Goal: Task Accomplishment & Management: Use online tool/utility

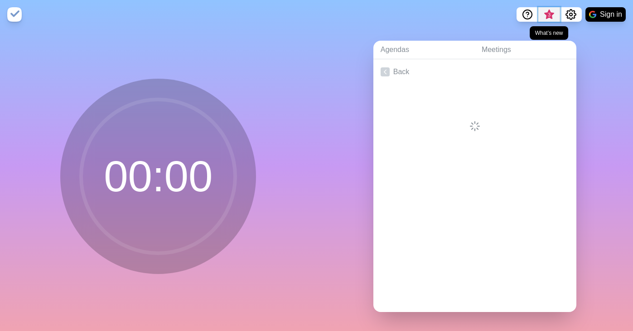
click at [548, 16] on span "3" at bounding box center [548, 14] width 7 height 7
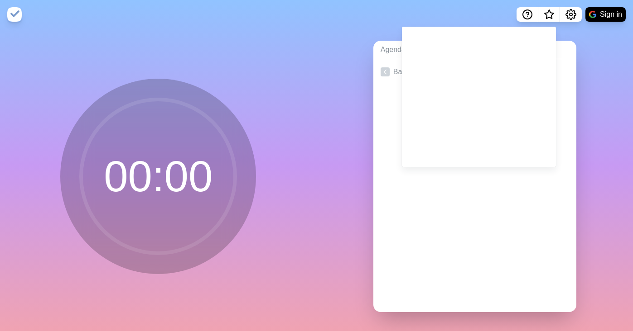
click at [590, 62] on div "Agendas Meetings Back" at bounding box center [474, 180] width 316 height 302
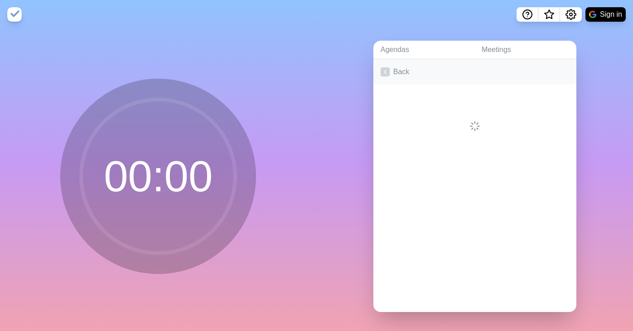
click at [391, 72] on link "Back" at bounding box center [474, 71] width 203 height 25
click at [385, 72] on line at bounding box center [385, 72] width 0 height 5
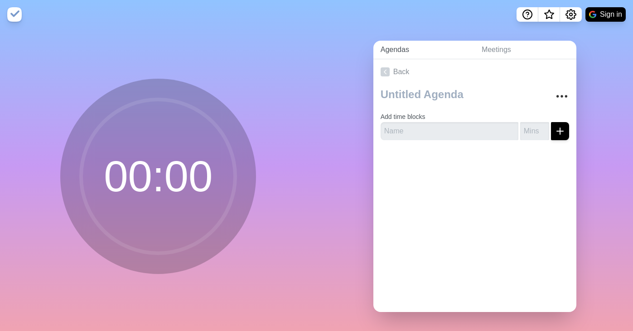
click at [390, 49] on link "Agendas" at bounding box center [423, 50] width 101 height 19
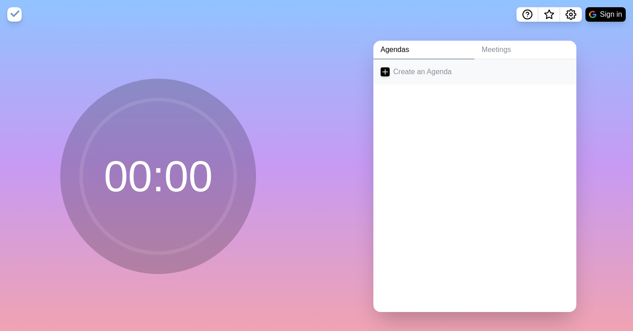
click at [384, 78] on link "Create an Agenda" at bounding box center [474, 71] width 203 height 25
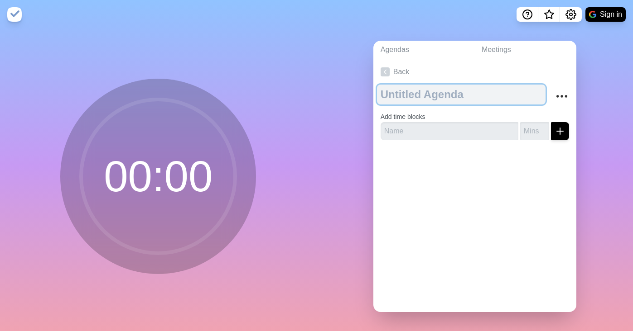
click at [408, 89] on textarea at bounding box center [461, 95] width 168 height 20
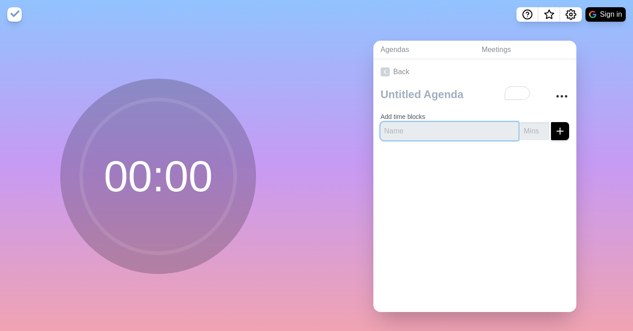
click at [395, 130] on input "text" at bounding box center [449, 131] width 138 height 18
paste input "Pre-meeting Buffer"
type input "Pre-meeting Buffer"
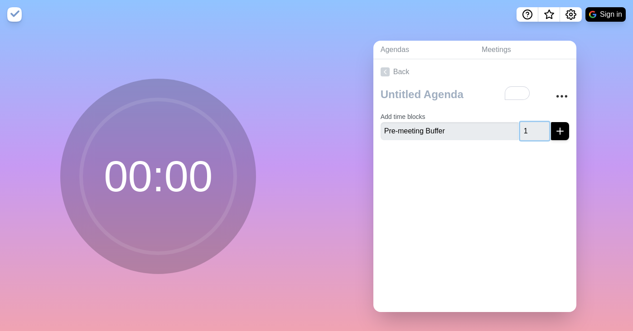
type input "1"
click button "submit" at bounding box center [560, 131] width 18 height 18
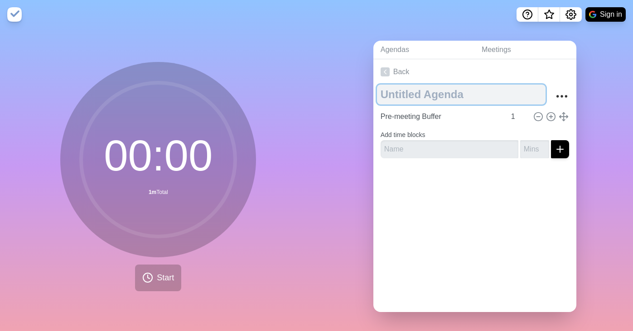
click at [434, 96] on textarea at bounding box center [461, 95] width 168 height 20
paste textarea "🍅 JSC Pomodoro Productivity"
type textarea "🍅 JSC Pomodoro Productivity"
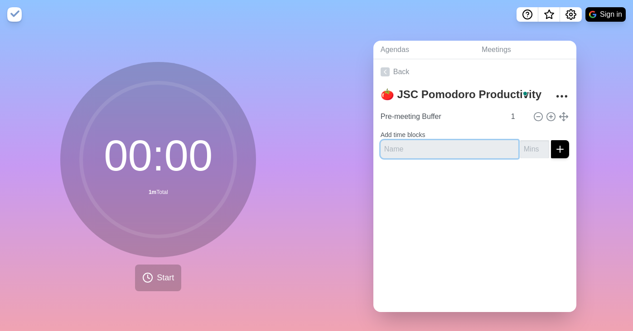
click at [422, 150] on input "text" at bounding box center [449, 149] width 138 height 18
paste input "☕️ Coffee Klatsch"
type input "☕️ Coffee Klatsch"
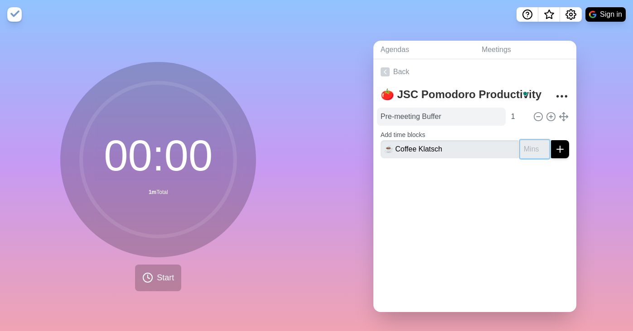
scroll to position [5, 0]
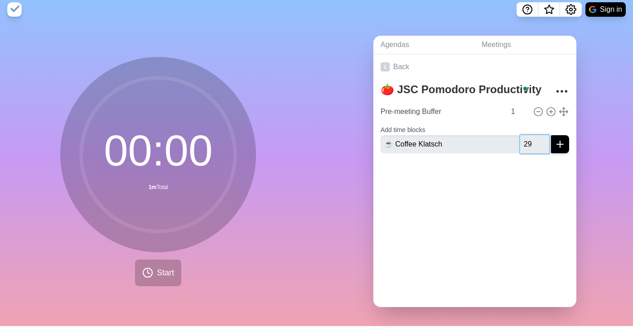
type input "29"
click at [551, 135] on button "submit" at bounding box center [560, 144] width 18 height 18
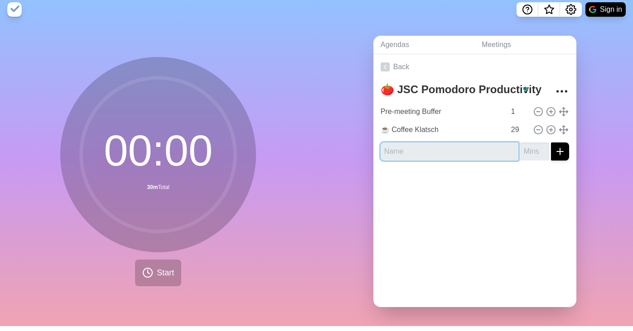
paste input "📣 Declare Focus 1"
type input "📣 Declare Focus 1"
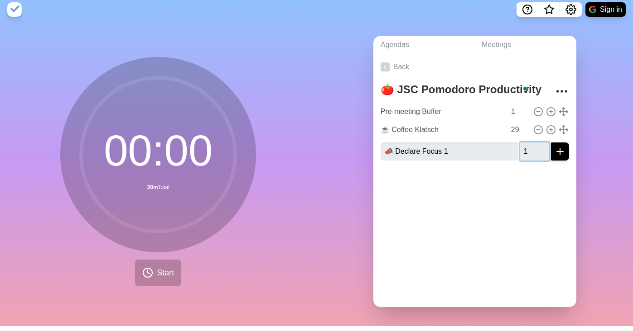
type input "1"
click at [551, 143] on button "submit" at bounding box center [560, 152] width 18 height 18
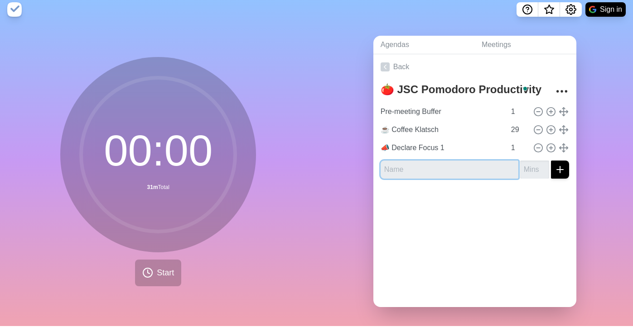
paste input "🍅 9:30 AM Pomodoro 1"
type input "🍅 9:30 AM Pomodoro 1"
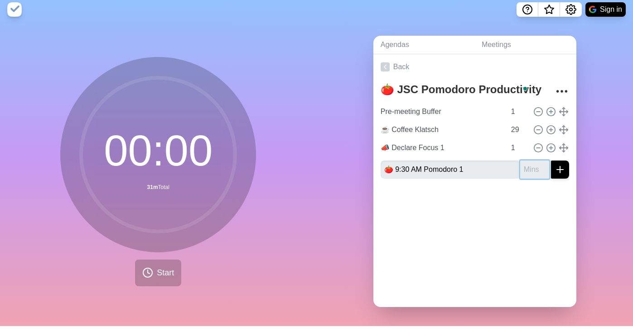
click at [523, 169] on input "number" at bounding box center [534, 170] width 29 height 18
type input "35"
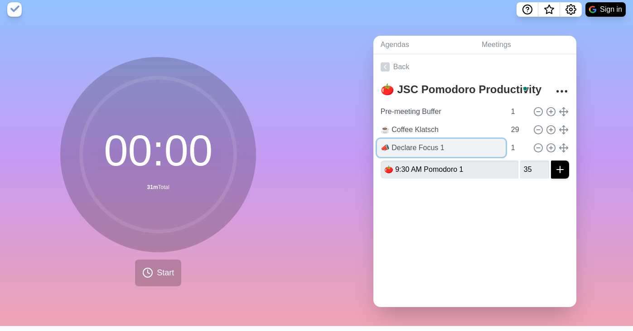
click at [422, 144] on input "📣 Declare Focus 1" at bounding box center [441, 148] width 129 height 18
click at [416, 145] on input "📣 Declare Focus 1" at bounding box center [441, 148] width 129 height 18
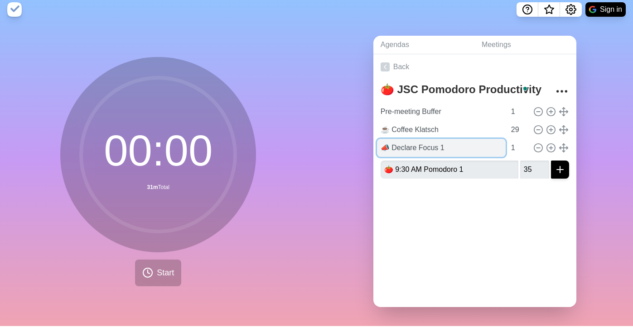
click at [416, 145] on input "📣 Declare Focus 1" at bounding box center [441, 148] width 129 height 18
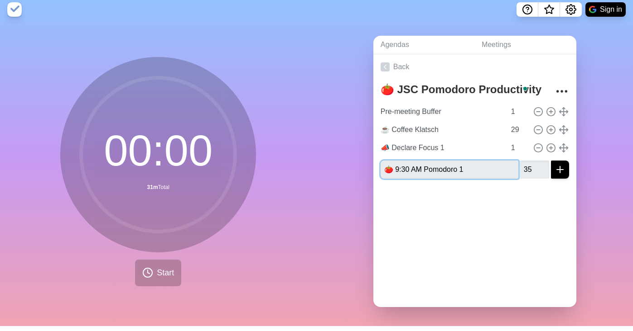
click at [443, 166] on input "🍅 9:30 AM Pomodoro 1" at bounding box center [449, 170] width 138 height 18
click at [384, 69] on icon at bounding box center [384, 66] width 9 height 9
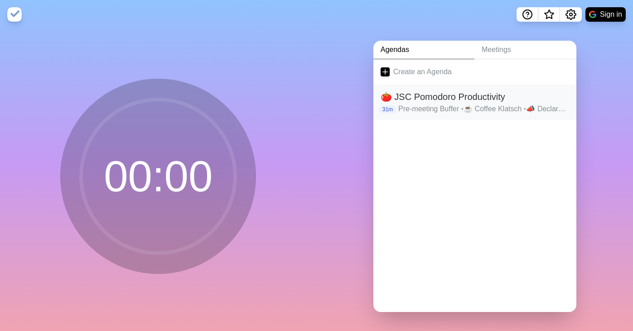
click at [540, 101] on h2 "🍅 JSC Pomodoro Productivity" at bounding box center [474, 97] width 188 height 14
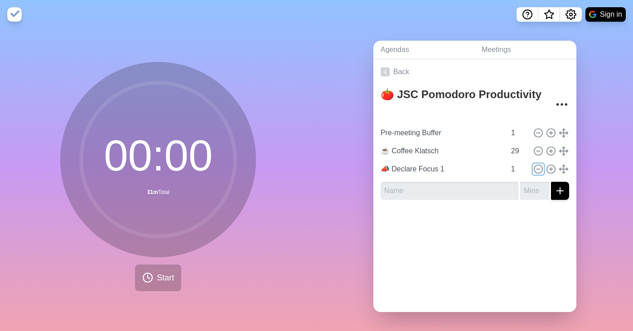
click at [536, 169] on line at bounding box center [537, 169] width 3 height 0
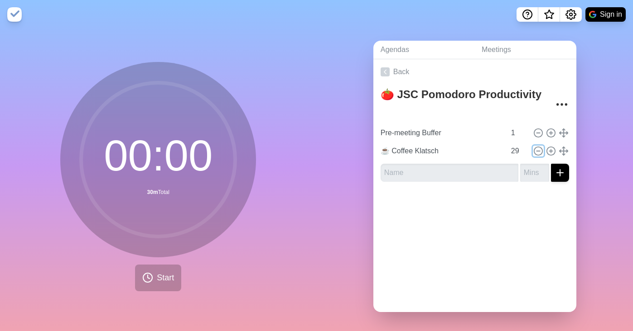
click at [533, 151] on icon at bounding box center [538, 151] width 10 height 10
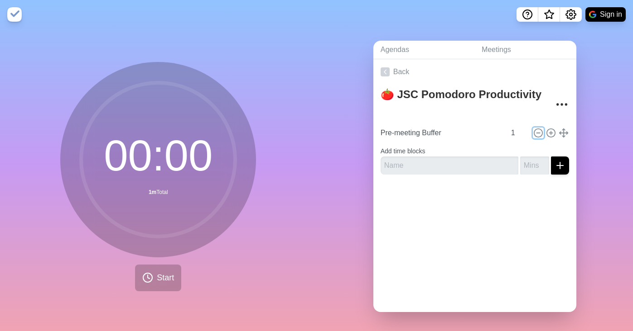
drag, startPoint x: 526, startPoint y: 132, endPoint x: 512, endPoint y: 122, distance: 17.3
click at [536, 133] on line at bounding box center [537, 133] width 3 height 0
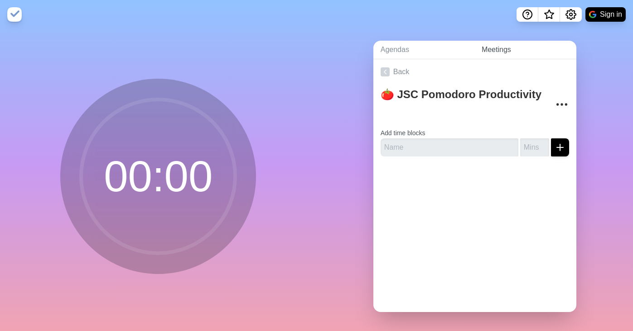
click at [501, 46] on link "Meetings" at bounding box center [525, 50] width 102 height 19
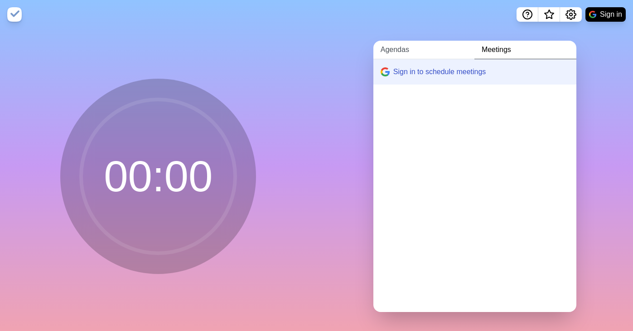
click at [382, 47] on link "Agendas" at bounding box center [423, 50] width 101 height 19
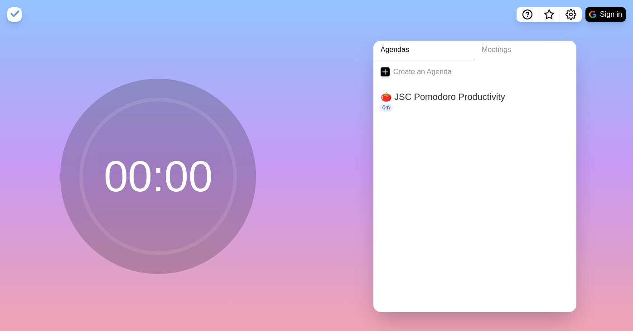
click at [384, 47] on link "Agendas" at bounding box center [423, 50] width 101 height 19
click at [383, 72] on line at bounding box center [385, 72] width 5 height 0
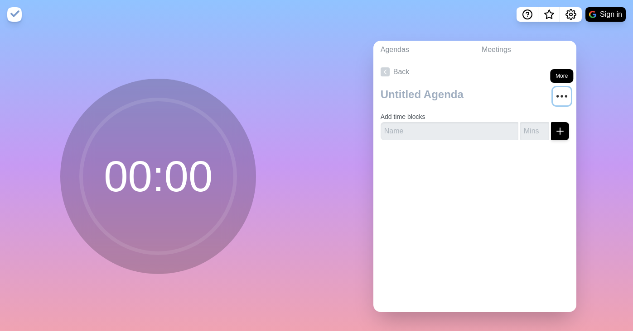
click at [555, 97] on icon "More" at bounding box center [561, 96] width 14 height 14
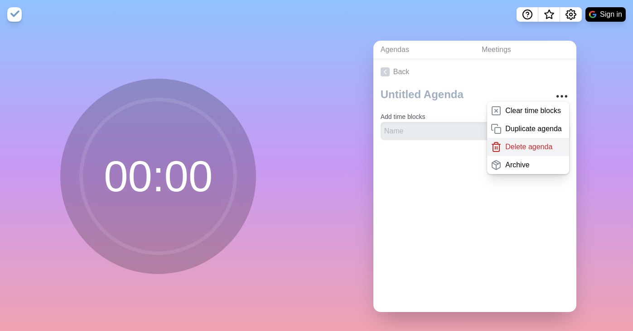
click at [525, 149] on p "Delete agenda" at bounding box center [528, 147] width 47 height 11
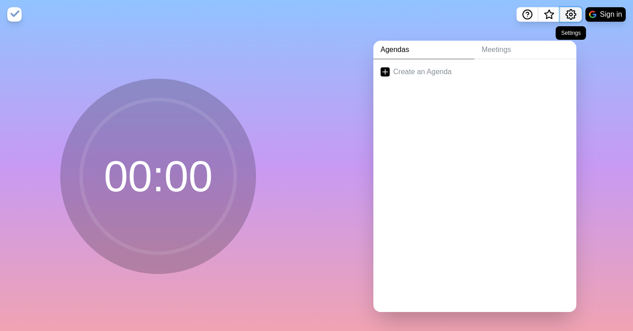
click at [573, 16] on icon "Settings" at bounding box center [571, 15] width 10 height 10
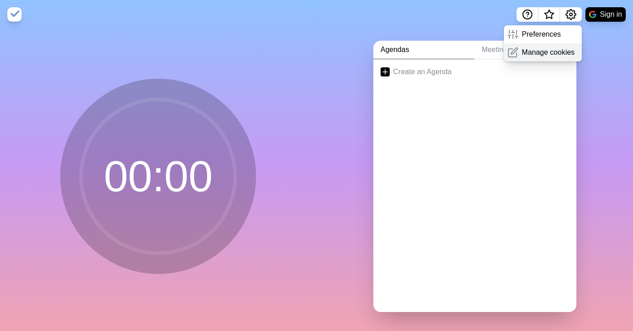
click at [549, 52] on p "Manage cookies" at bounding box center [548, 52] width 53 height 11
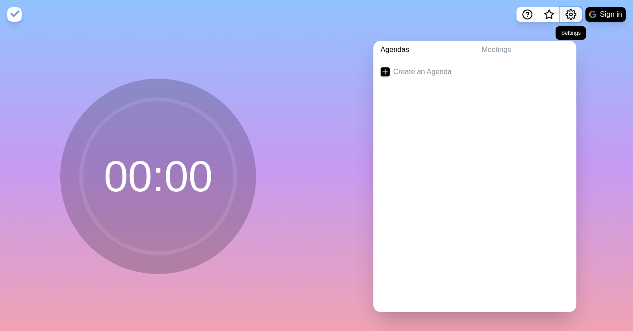
click at [565, 8] on button "Settings" at bounding box center [571, 14] width 22 height 14
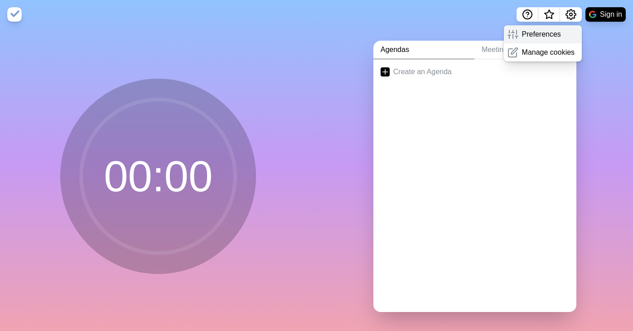
click at [541, 38] on p "Preferences" at bounding box center [541, 34] width 39 height 11
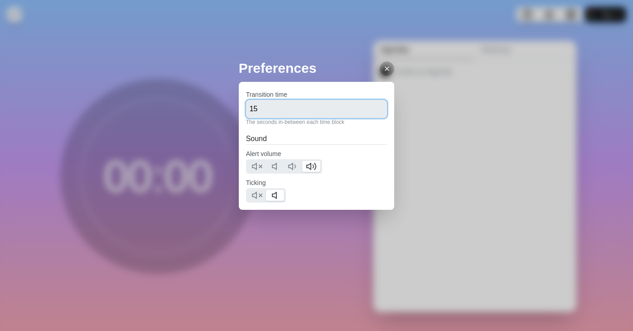
click at [293, 116] on input "15" at bounding box center [316, 109] width 141 height 18
click at [293, 115] on input "15" at bounding box center [316, 109] width 141 height 18
click at [250, 198] on button at bounding box center [257, 195] width 18 height 11
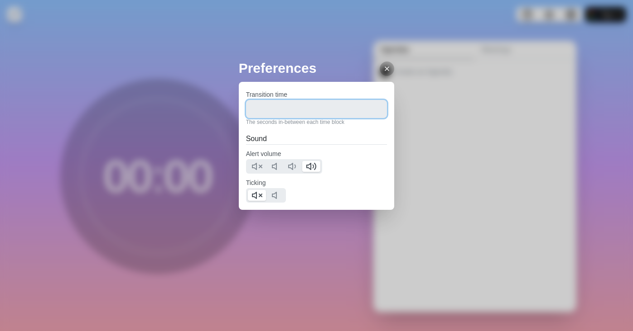
click at [334, 113] on input "number" at bounding box center [316, 109] width 141 height 18
type input "0"
click at [385, 67] on line at bounding box center [387, 69] width 4 height 4
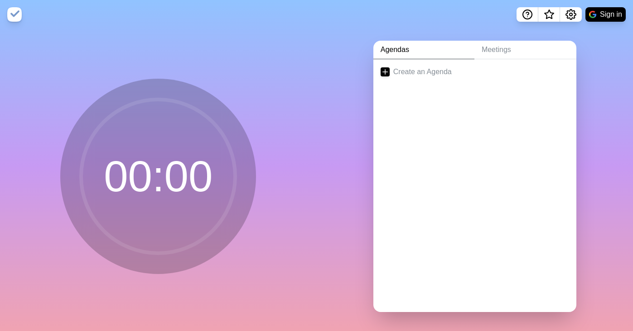
click at [13, 13] on img at bounding box center [14, 14] width 14 height 14
click at [610, 49] on div "Agendas Meetings Create an Agenda" at bounding box center [474, 180] width 316 height 302
click at [575, 16] on icon "Settings" at bounding box center [570, 14] width 11 height 11
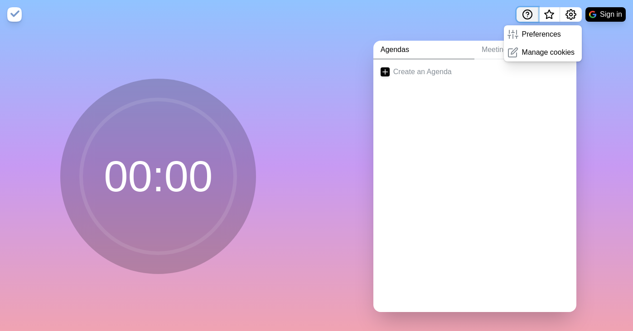
click at [524, 15] on icon "Help" at bounding box center [527, 14] width 11 height 11
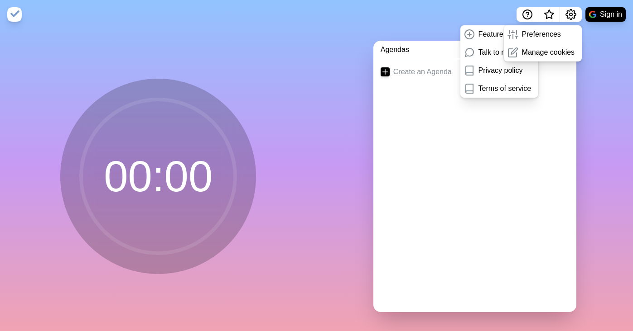
drag, startPoint x: 592, startPoint y: 73, endPoint x: 589, endPoint y: 68, distance: 6.1
click at [592, 73] on div "Agendas Meetings Create an Agenda" at bounding box center [474, 180] width 316 height 302
click at [553, 18] on span "What’s new" at bounding box center [549, 17] width 14 height 19
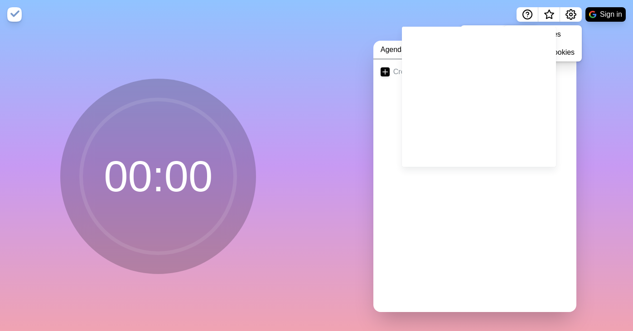
click at [597, 75] on div "Agendas Meetings Create an Agenda" at bounding box center [474, 180] width 316 height 302
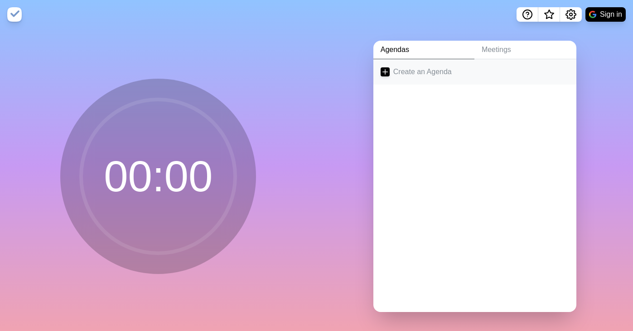
click at [408, 73] on link "Create an Agenda" at bounding box center [474, 71] width 203 height 25
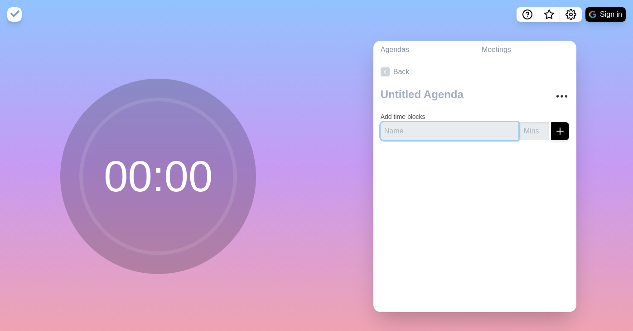
click at [423, 131] on input "text" at bounding box center [449, 131] width 138 height 18
paste input "9:00 AM Coffee Klatsch → 29 min"
click at [411, 128] on input "9:00 AM Coffee Klatsch → 29 min" at bounding box center [449, 131] width 138 height 18
type input "9:00 AM Coffee Klatsch → 29 min"
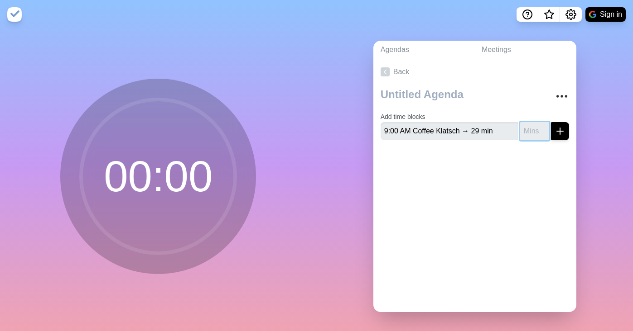
click at [520, 128] on input "number" at bounding box center [534, 131] width 29 height 18
type input "29"
click at [460, 128] on input "9:00 AM Coffee Klatsch → 29 min" at bounding box center [449, 131] width 138 height 18
click at [493, 131] on input "9:00 AM Coffee Klatsch → 29 min" at bounding box center [449, 131] width 138 height 18
click at [380, 130] on input "9:00 AM Coffee Klatsch" at bounding box center [449, 131] width 138 height 18
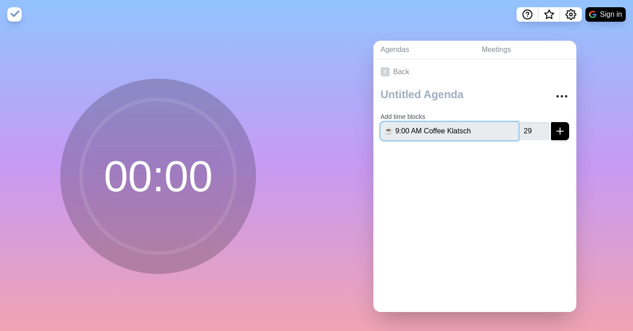
type input "☕️ 9:00 AM Coffee Klatsch"
click at [554, 133] on icon "submit" at bounding box center [559, 131] width 11 height 11
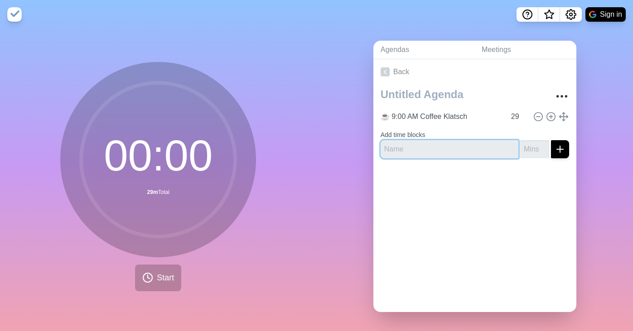
click at [402, 149] on input "text" at bounding box center [449, 149] width 138 height 18
paste input "9:30 AM 📣 Declare Focus 1 → 1 min"
click at [473, 149] on input "9:30 AM 📣 Declare Focus 1 → 1 min" at bounding box center [449, 149] width 138 height 18
type input "9:30 AM 📣 Declare Focus 1"
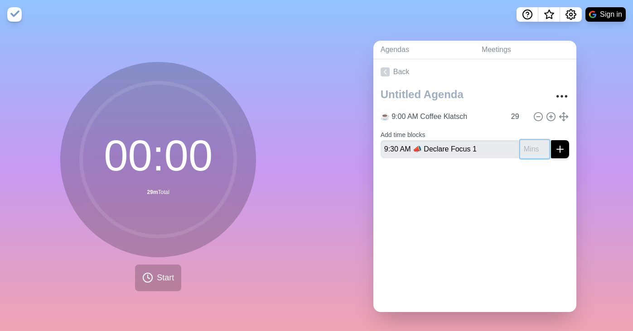
type input "4"
type input "1"
click at [551, 140] on button "submit" at bounding box center [560, 149] width 18 height 18
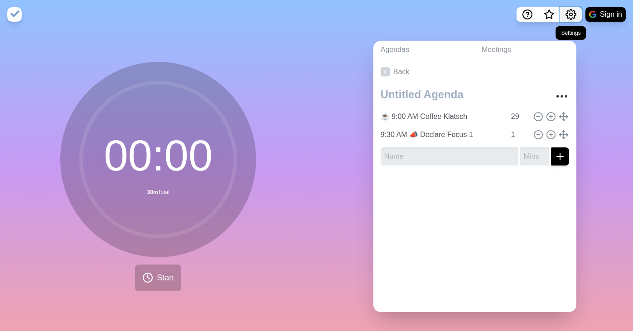
click at [576, 17] on button "Settings" at bounding box center [571, 14] width 22 height 14
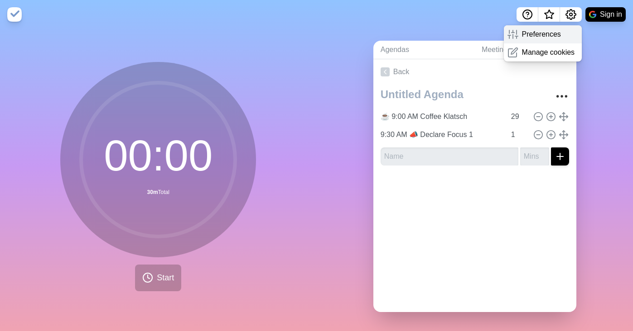
click at [552, 37] on p "Preferences" at bounding box center [541, 34] width 39 height 11
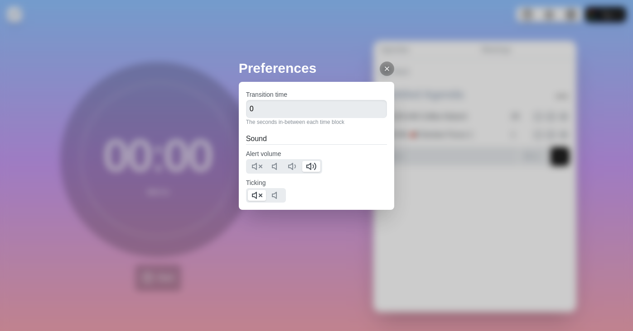
click at [384, 68] on div at bounding box center [386, 69] width 14 height 14
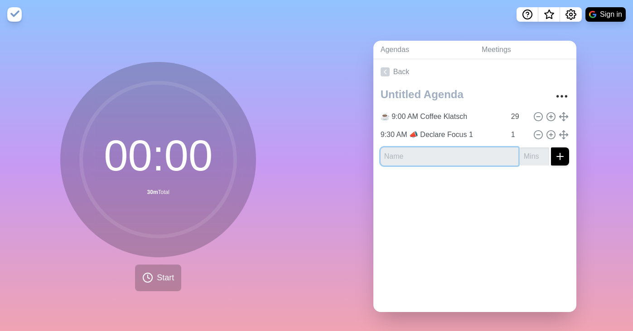
click at [452, 152] on input "text" at bounding box center [449, 157] width 138 height 18
click at [413, 154] on input "text" at bounding box center [449, 157] width 138 height 18
paste input "9:31 AM 🍅 Pomodoro 1 (long) → 50 min"
drag, startPoint x: 474, startPoint y: 156, endPoint x: 487, endPoint y: 171, distance: 19.9
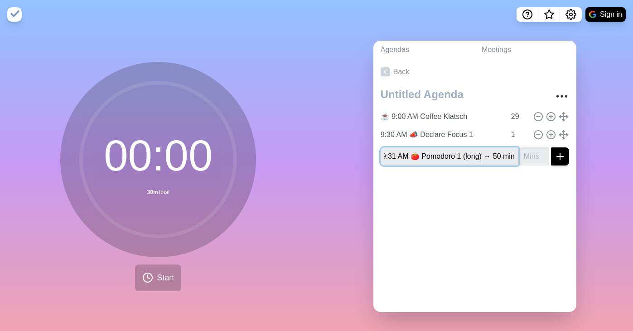
click at [474, 156] on input "9:31 AM 🍅 Pomodoro 1 (long) → 50 min" at bounding box center [449, 157] width 138 height 18
type input "9:31 AM 🍅 Pomodoro 1 (long)"
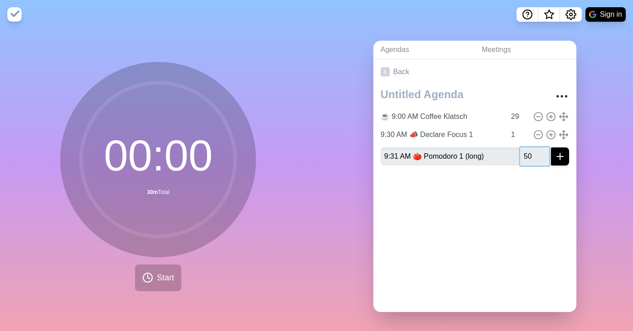
type input "50"
click at [551, 148] on button "submit" at bounding box center [560, 157] width 18 height 18
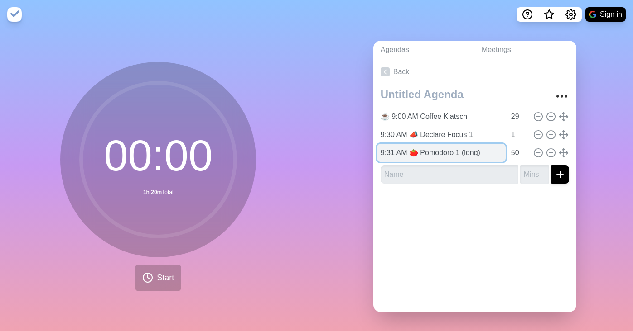
click at [446, 154] on input "9:31 AM 🍅 Pomodoro 1 (long)" at bounding box center [441, 153] width 129 height 18
paste input "(30m) 🍅 Pomodoro 1 (short"
type input "9:31 (30m) 🍅 Pomodoro 1 (short)"
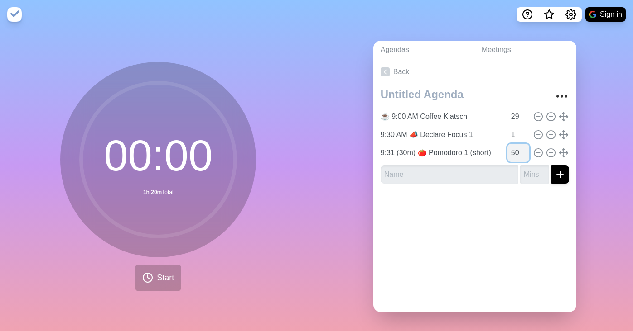
click at [507, 152] on input "50" at bounding box center [518, 153] width 22 height 18
type input "30"
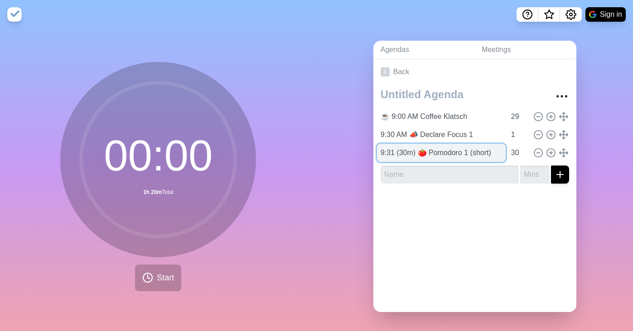
drag, startPoint x: 405, startPoint y: 150, endPoint x: 417, endPoint y: 151, distance: 11.4
click at [406, 150] on input "9:31 (30m) 🍅 Pomodoro 1 (short)" at bounding box center [441, 153] width 129 height 18
click at [417, 151] on input "9:31 (30m) 🍅 Pomodoro 1 (short)" at bounding box center [441, 153] width 129 height 18
drag, startPoint x: 392, startPoint y: 149, endPoint x: 398, endPoint y: 173, distance: 23.7
click at [392, 150] on input "9:31 (30m) 🍅 Pomodoro 1 (short)" at bounding box center [441, 153] width 129 height 18
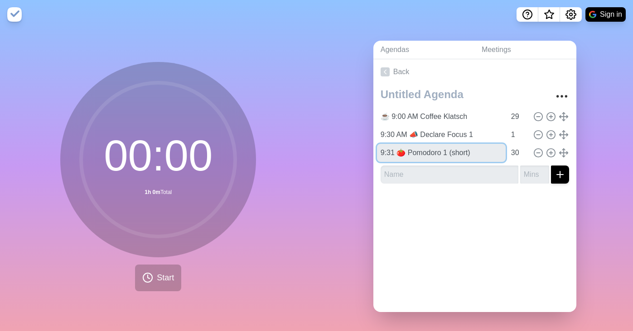
type input "9:31 🍅 Pomodoro 1 (short)"
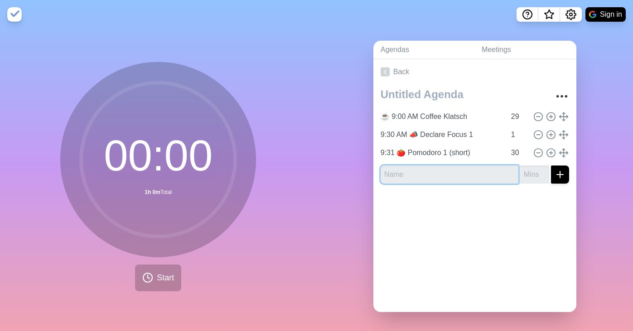
click at [403, 177] on input "text" at bounding box center [449, 175] width 138 height 18
paste input "10:01 (7m) 💬 Check-in 1"
drag, startPoint x: 415, startPoint y: 173, endPoint x: 400, endPoint y: 177, distance: 16.2
click at [398, 177] on input "10:01 (7m) 💬 Check-in 1" at bounding box center [449, 175] width 138 height 18
type input "10:01 💬 Check-in 1"
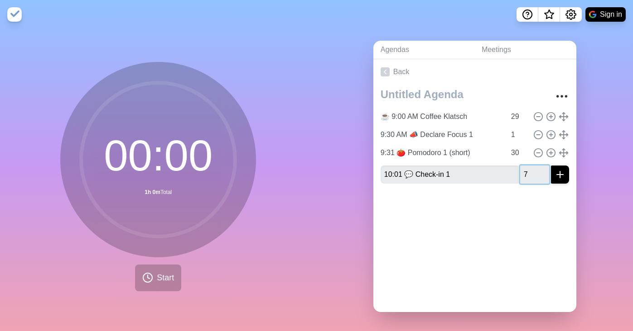
type input "7"
click at [551, 166] on button "submit" at bounding box center [560, 175] width 18 height 18
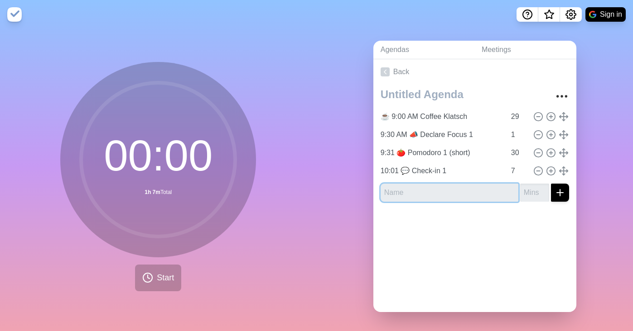
click at [408, 192] on input "text" at bounding box center [449, 193] width 138 height 18
paste input "10:15 (1m) 📣 Declare Focus 2"
type input "10:15 (1m) 📣 Declare Focus 2"
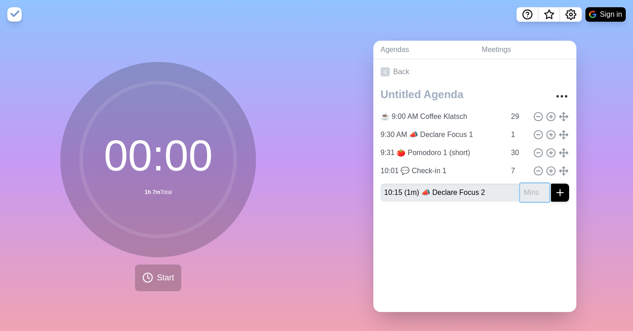
click at [520, 191] on input "number" at bounding box center [534, 193] width 29 height 18
type input "1"
drag, startPoint x: 415, startPoint y: 193, endPoint x: 400, endPoint y: 194, distance: 14.5
click at [400, 194] on input "10:15 (1m) 📣 Declare Focus 2" at bounding box center [449, 193] width 138 height 18
type input "10:15 AM 📣 Declare Focus 2"
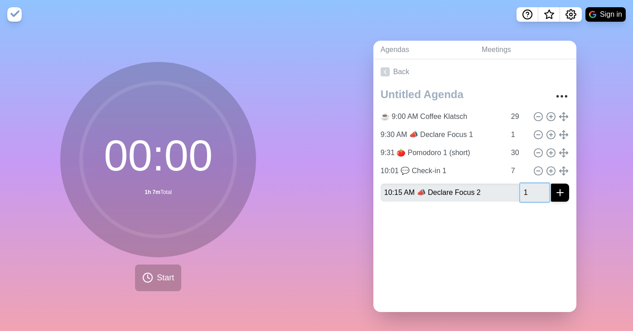
click at [522, 193] on input "1" at bounding box center [534, 193] width 29 height 18
click at [554, 192] on icon "submit" at bounding box center [559, 192] width 11 height 11
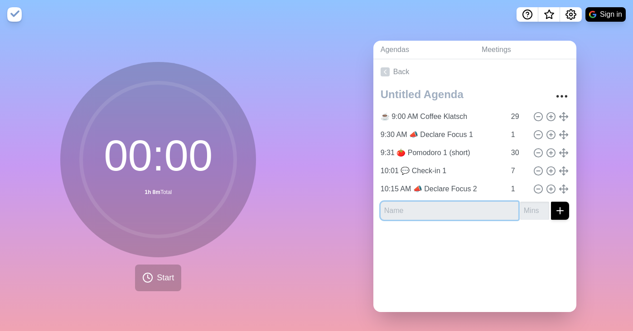
paste input "10:16 (45m) 🍅 Pomodoro 2 (long)"
type input "10:16 (45m) 🍅 Pomodoro 2 (long)"
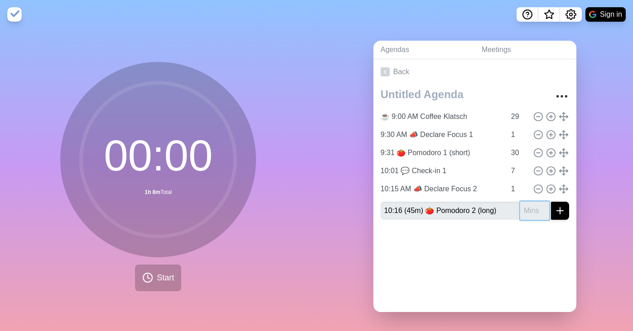
drag, startPoint x: 520, startPoint y: 209, endPoint x: 523, endPoint y: 225, distance: 16.7
click at [520, 209] on input "number" at bounding box center [534, 211] width 29 height 18
type input "45"
drag, startPoint x: 399, startPoint y: 209, endPoint x: 424, endPoint y: 207, distance: 25.4
click at [424, 207] on input "10:16 (45m) 🍅 Pomodoro 2 (long)" at bounding box center [449, 211] width 138 height 18
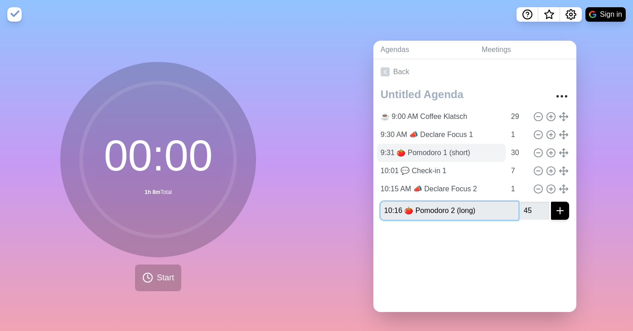
type input "10:16 🍅 Pomodoro 2 (long)"
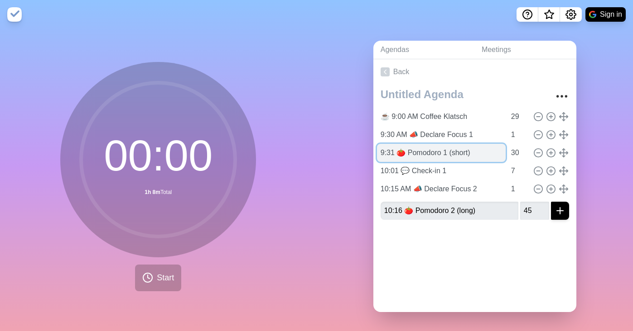
drag, startPoint x: 403, startPoint y: 153, endPoint x: 468, endPoint y: 156, distance: 65.3
click at [468, 156] on input "9:31 🍅 Pomodoro 1 (short)" at bounding box center [441, 153] width 129 height 18
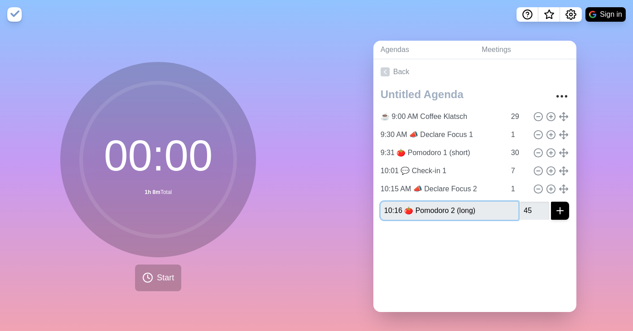
click at [477, 210] on input "10:16 🍅 Pomodoro 2 (long)" at bounding box center [449, 211] width 138 height 18
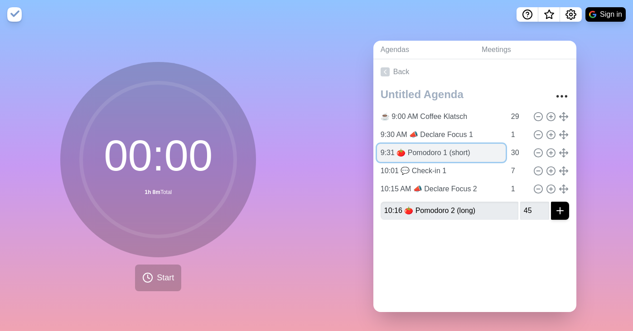
click at [422, 149] on input "9:31 🍅 Pomodoro 1 (short)" at bounding box center [441, 153] width 129 height 18
type input "9:31 🍅 Pomodoro 1 (grape)"
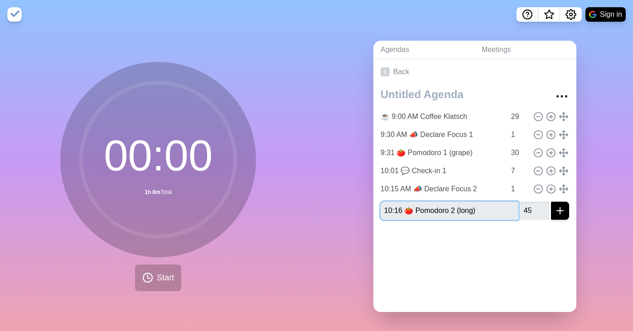
click at [462, 210] on input "10:16 🍅 Pomodoro 2 (long)" at bounding box center [449, 211] width 138 height 18
type input "10:16 🍅 Pomodoro 2 (beefsteak)"
click at [554, 209] on icon "submit" at bounding box center [559, 211] width 11 height 11
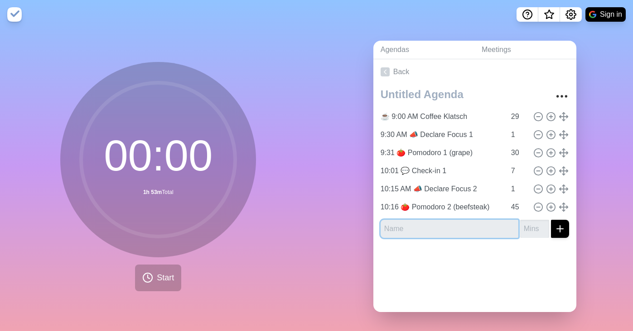
paste input "11:01 (9m) 💬 Check-in 2"
drag, startPoint x: 416, startPoint y: 227, endPoint x: 399, endPoint y: 228, distance: 16.8
click at [399, 228] on input "11:01 (9m) 💬 Check-in 2" at bounding box center [449, 229] width 138 height 18
type input "11:01 💬 Check-in 2"
type input "9"
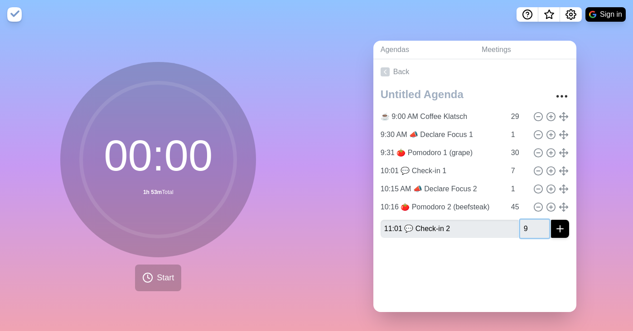
click at [551, 220] on button "submit" at bounding box center [560, 229] width 18 height 18
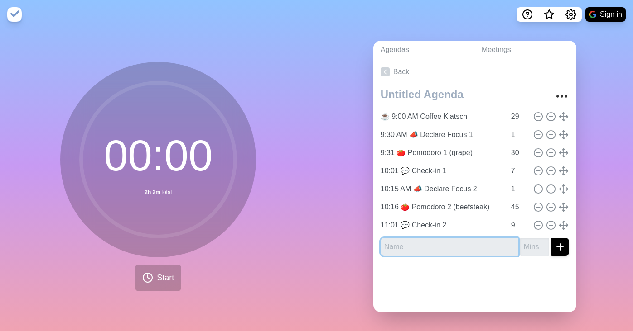
paste input "11:15 (1m) 📣 Declare Focus 3"
click at [413, 245] on input "11:15 (1m) 📣 Declare Focus 3" at bounding box center [449, 247] width 138 height 18
drag, startPoint x: 398, startPoint y: 244, endPoint x: 412, endPoint y: 256, distance: 18.7
click at [398, 244] on input "11:15 (1m) 📣 Declare Focus 3" at bounding box center [449, 247] width 138 height 18
type input "11:15 AM 📣 Declare Focus 3"
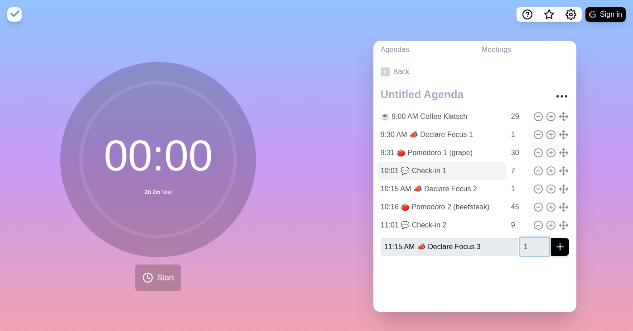
type input "1"
click at [407, 171] on input "10:01 💬 Check-in 1" at bounding box center [441, 171] width 129 height 18
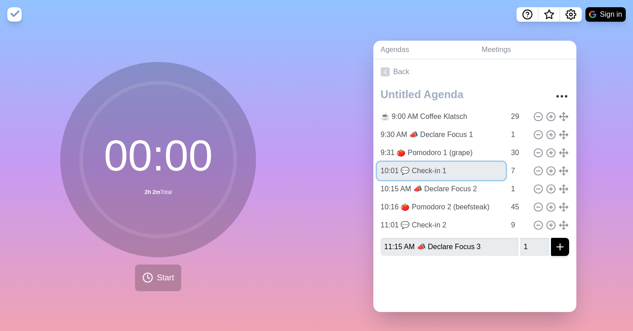
drag, startPoint x: 396, startPoint y: 169, endPoint x: 373, endPoint y: 169, distance: 23.1
click at [373, 169] on div "☕️ 9:00 AM Coffee Klatsch 29 9:30 AM 📣 Declare Focus 1 1 9:31 🍅 Pomodoro 1 (gra…" at bounding box center [474, 174] width 203 height 179
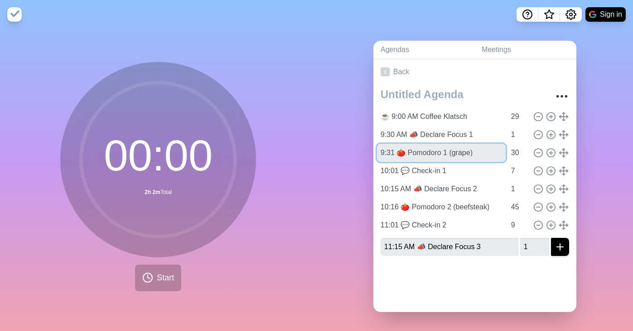
drag, startPoint x: 392, startPoint y: 151, endPoint x: 372, endPoint y: 151, distance: 19.9
click at [373, 151] on div "☕️ 9:00 AM Coffee Klatsch 29 9:30 AM 📣 Declare Focus 1 1 9:31 🍅 Pomodoro 1 (gra…" at bounding box center [474, 174] width 203 height 179
type input "🍅 Pomodoro 1 (grape)"
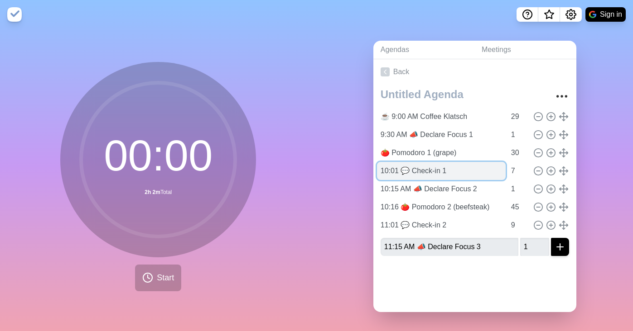
drag, startPoint x: 397, startPoint y: 169, endPoint x: 378, endPoint y: 169, distance: 19.0
click at [378, 169] on input "10:01 💬 Check-in 1" at bounding box center [441, 171] width 129 height 18
type input "💬 Check-in 1"
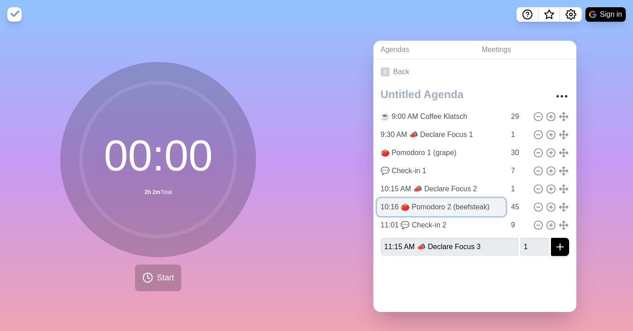
drag, startPoint x: 396, startPoint y: 206, endPoint x: 376, endPoint y: 206, distance: 19.9
click at [377, 206] on input "10:16 🍅 Pomodoro 2 (beefsteak)" at bounding box center [441, 207] width 129 height 18
type input "🍅 Pomodoro 2 (beefsteak)"
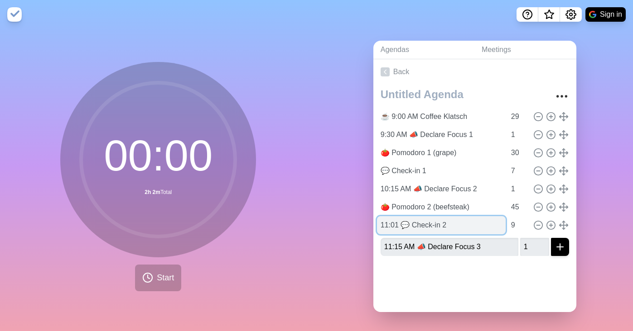
click at [410, 221] on input "11:01 💬 Check-in 2" at bounding box center [441, 225] width 129 height 18
drag, startPoint x: 405, startPoint y: 222, endPoint x: 367, endPoint y: 222, distance: 37.6
click at [367, 222] on div "Agendas Meetings Back ☕️ 9:00 AM Coffee Klatsch 29 9:30 AM 📣 Declare Focus 1 1 …" at bounding box center [474, 180] width 316 height 302
type input "Check-in 2"
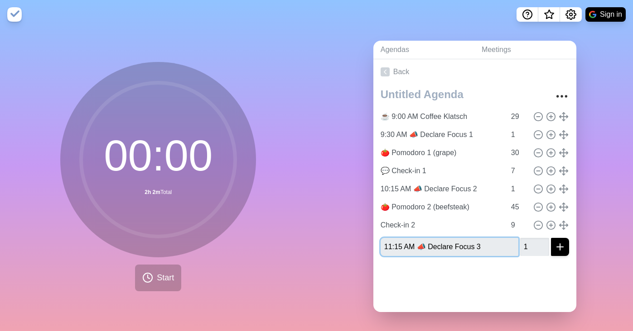
click at [414, 245] on input "11:15 AM 📣 Declare Focus 3" at bounding box center [449, 247] width 138 height 18
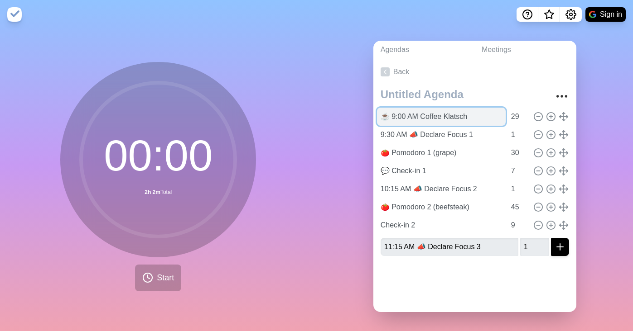
click at [401, 115] on input "☕️ 9:00 AM Coffee Klatsch" at bounding box center [441, 117] width 129 height 18
type input "☕️ 9 AM Coffee Klatsch"
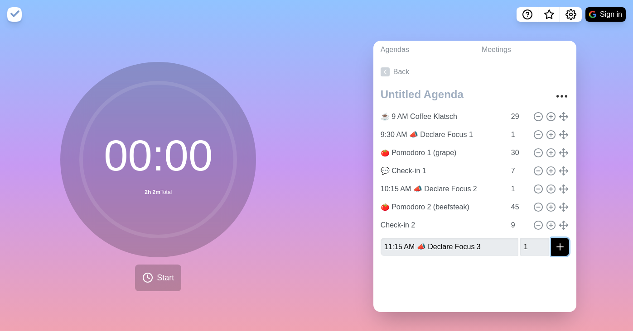
click at [551, 251] on button "submit" at bounding box center [560, 247] width 18 height 18
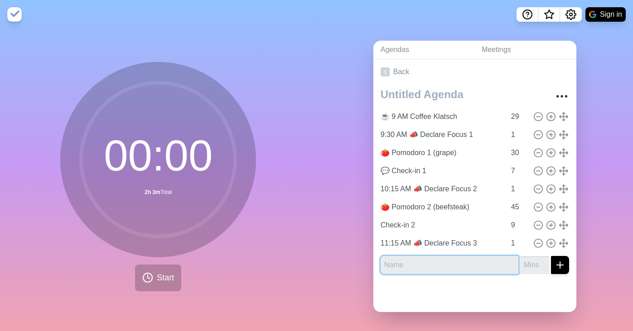
scroll to position [0, 0]
paste input "11:16 (45m) 🍅 Pomodoro 3 (long)"
click at [421, 264] on input "11:16 (45m) 🍅 Pomodoro 3 (long)" at bounding box center [449, 265] width 138 height 18
click at [380, 265] on input "11:16 (45m) 🍅 Pomodoro 3 (long)" at bounding box center [449, 265] width 138 height 18
click at [439, 265] on input "🍅 Pomodoro 3 (long)" at bounding box center [449, 265] width 138 height 18
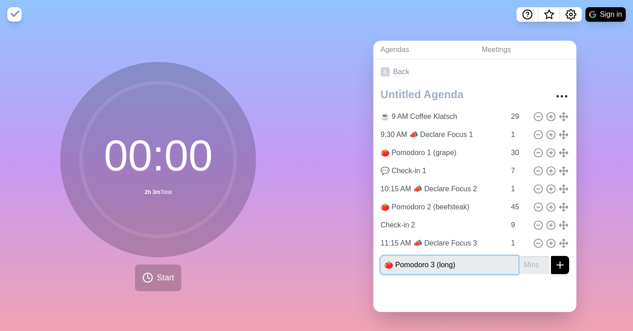
click at [439, 265] on input "🍅 Pomodoro 3 (long)" at bounding box center [449, 265] width 138 height 18
type input "🍅 Pomodoro 3 (beefsteak)"
type input "45"
click at [551, 256] on button "submit" at bounding box center [560, 265] width 18 height 18
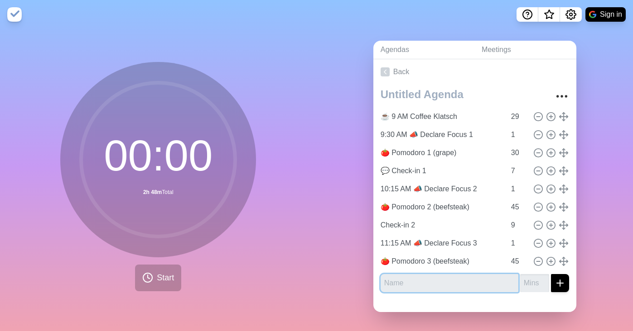
paste input "💬 Check-in 3"
type input "💬 Check-in 3"
type input "9"
click at [551, 274] on button "submit" at bounding box center [560, 283] width 18 height 18
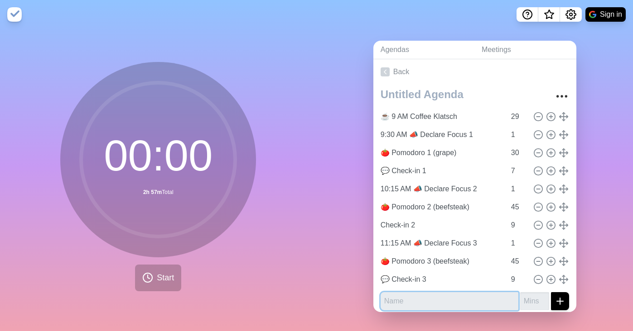
paste input "Midday Collaboration Block"
type input "12:15 AM Midday Community Collab"
type input "60"
click at [551, 293] on button "submit" at bounding box center [560, 302] width 18 height 18
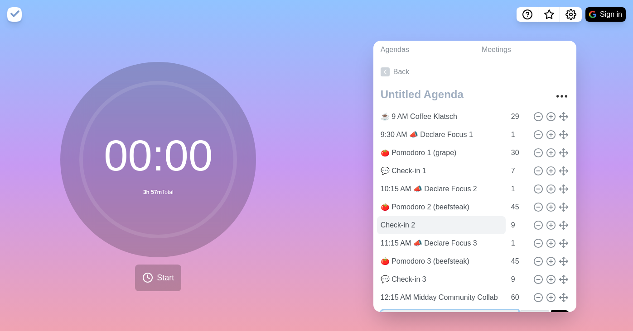
scroll to position [23, 0]
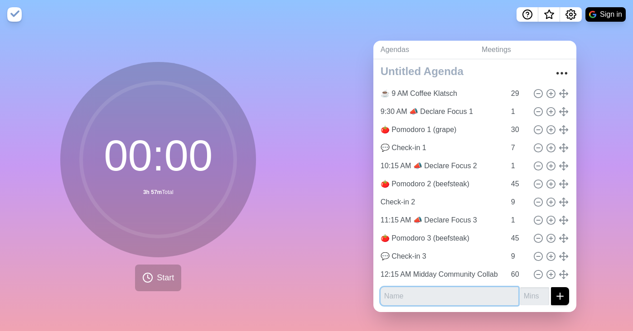
paste input "1:15 (1m) 📣 Declare Focus 4"
click at [411, 293] on input "1:15 (1m) 📣 Declare Focus 4" at bounding box center [449, 297] width 138 height 18
type input "1:15 📣 Declare Focus 4"
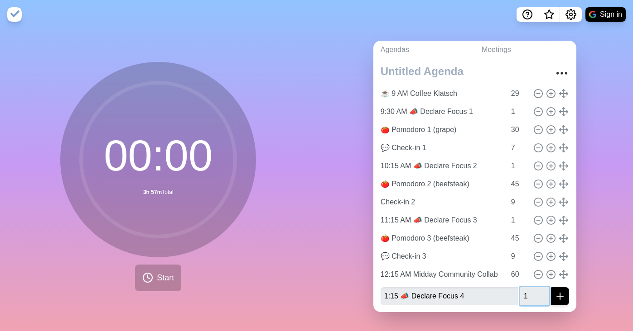
type input "1"
click at [551, 288] on button "submit" at bounding box center [560, 297] width 18 height 18
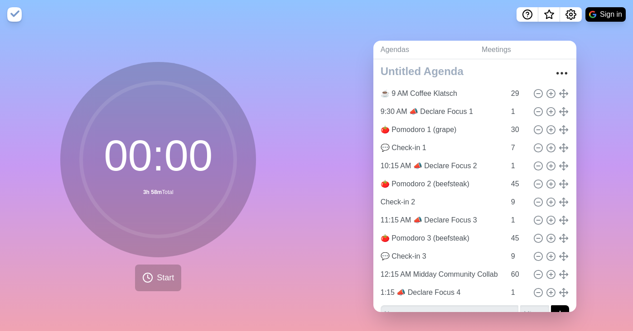
scroll to position [41, 0]
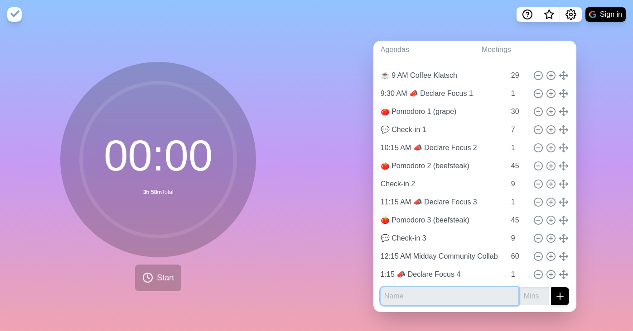
paste input "1:16 (45m) 🍅 Pomodoro 4 (long)"
click at [420, 295] on input "1:16 (45m) 🍅 Pomodoro 4 (long)" at bounding box center [449, 297] width 138 height 18
click at [397, 294] on input "1:16 (45m) 🍅 Pomodoro 4 (long)" at bounding box center [449, 297] width 138 height 18
type input "1:16 🍅 Pomodoro 4 (beefsteak)"
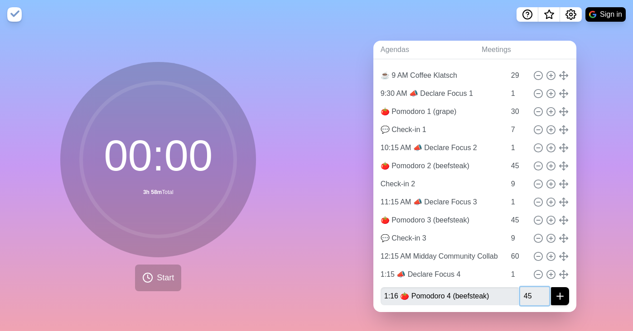
type input "45"
click at [551, 288] on button "submit" at bounding box center [560, 297] width 18 height 18
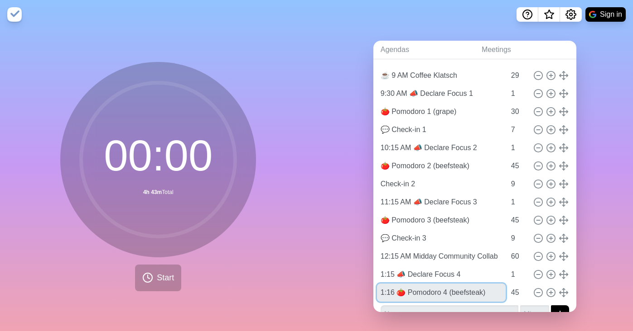
drag, startPoint x: 391, startPoint y: 295, endPoint x: 393, endPoint y: 313, distance: 18.8
click at [391, 295] on input "1:16 🍅 Pomodoro 4 (beefsteak)" at bounding box center [441, 293] width 129 height 18
type input "🍅 Pomodoro 4 (beefsteak)"
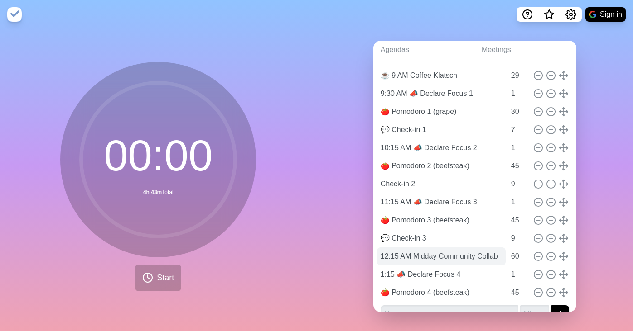
scroll to position [59, 0]
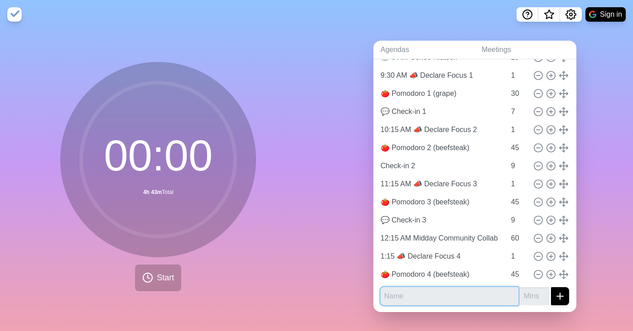
click at [423, 294] on input "text" at bounding box center [449, 297] width 138 height 18
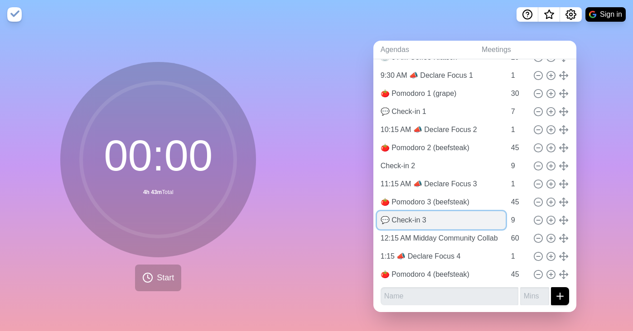
click at [404, 223] on input "💬 Check-in 3" at bounding box center [441, 220] width 129 height 18
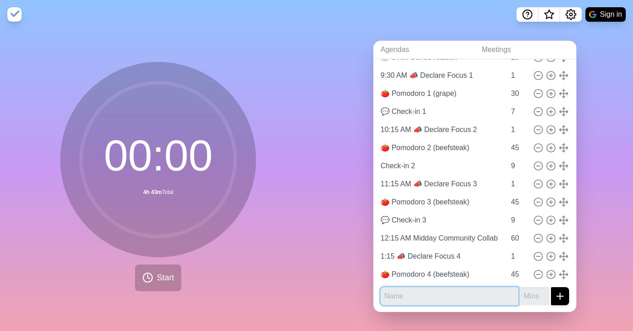
click at [406, 294] on input "text" at bounding box center [449, 297] width 138 height 18
paste input "💬 Check-in 3"
click at [427, 296] on input "💬 Check-in 3" at bounding box center [449, 297] width 138 height 18
type input "💬 Check-in 4"
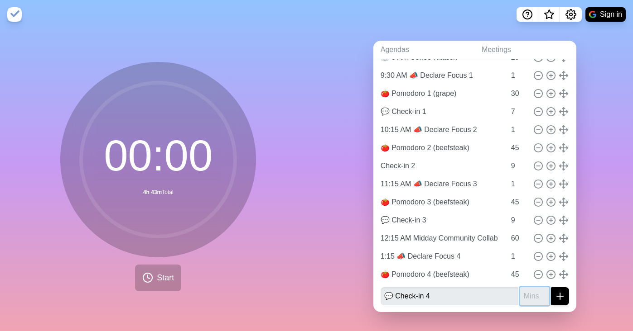
click at [522, 295] on input "number" at bounding box center [534, 297] width 29 height 18
type input "7"
click at [551, 288] on button "submit" at bounding box center [560, 297] width 18 height 18
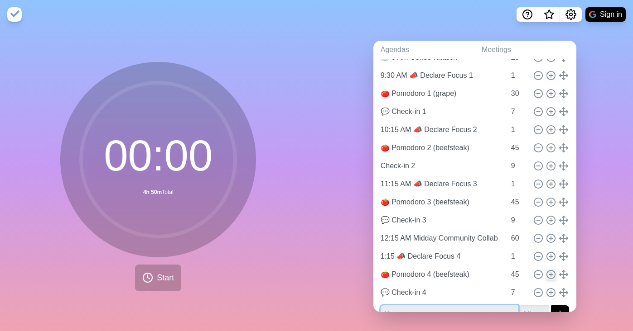
scroll to position [77, 0]
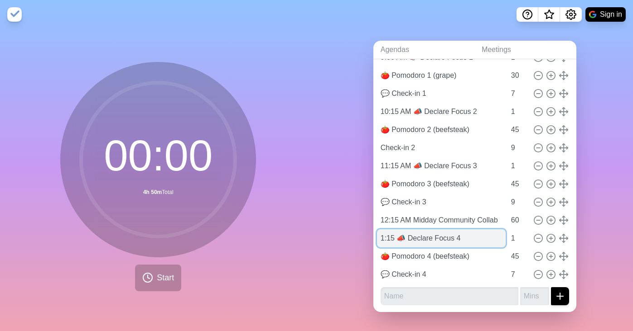
click at [448, 240] on input "1:15 📣 Declare Focus 4" at bounding box center [441, 239] width 129 height 18
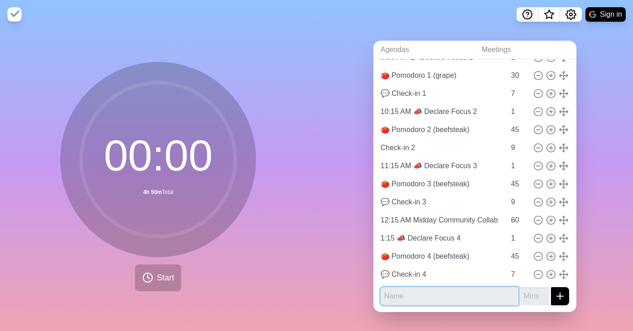
click at [431, 298] on input "text" at bounding box center [449, 297] width 138 height 18
paste input "1:15 📣 Declare Focus 4"
type input "1:15 📣 Declare Focus 4"
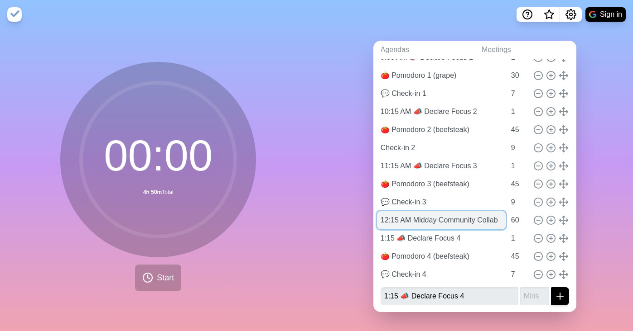
click at [398, 217] on input "12:15 AM Midday Community Collab" at bounding box center [441, 220] width 129 height 18
click at [475, 218] on input "12:15 AM Community Collab" at bounding box center [441, 220] width 129 height 18
type input "COMMUNITY COLLAB"
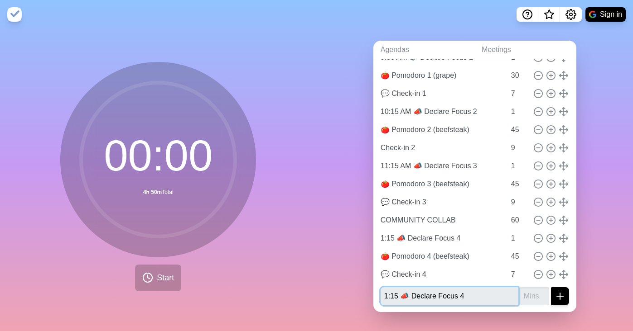
click at [466, 297] on input "1:15 📣 Declare Focus 4" at bounding box center [449, 297] width 138 height 18
type input "2:15 📣 Declare Focus 5"
type input "1"
click at [551, 288] on button "submit" at bounding box center [560, 297] width 18 height 18
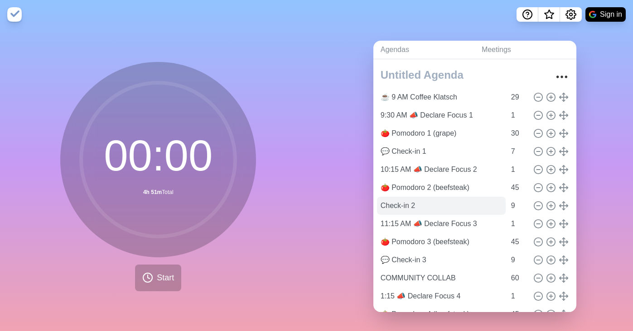
scroll to position [20, 0]
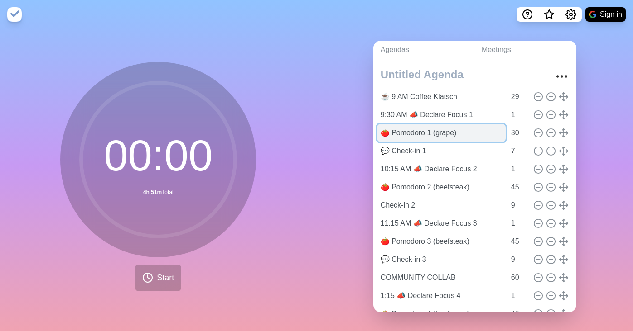
click at [458, 134] on input "🍅 Pomodoro 1 (grape)" at bounding box center [441, 133] width 129 height 18
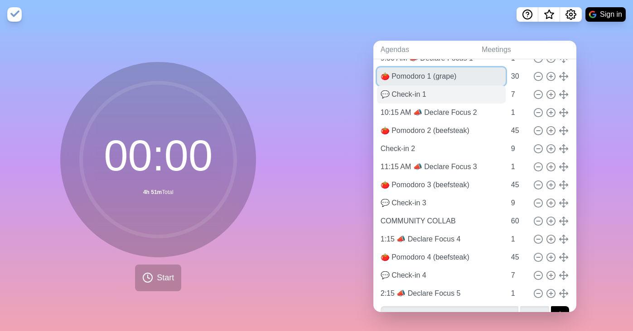
scroll to position [96, 0]
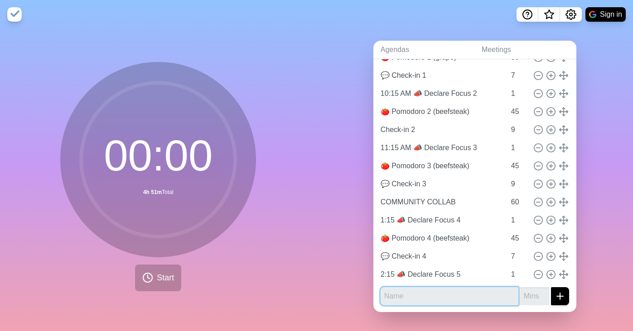
click at [416, 295] on input "text" at bounding box center [449, 297] width 138 height 18
paste input "🍅 Pomodoro 1 (grape)"
click at [426, 295] on input "🍅 Pomodoro 1 (grape)" at bounding box center [449, 297] width 138 height 18
type input "🍅 Pomodoro 5 (grape)"
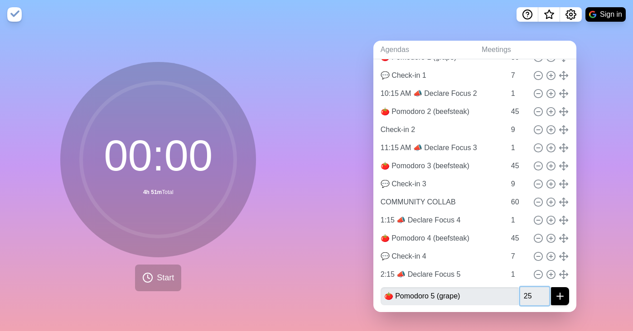
type input "2"
type input "30"
click at [551, 288] on button "submit" at bounding box center [560, 297] width 18 height 18
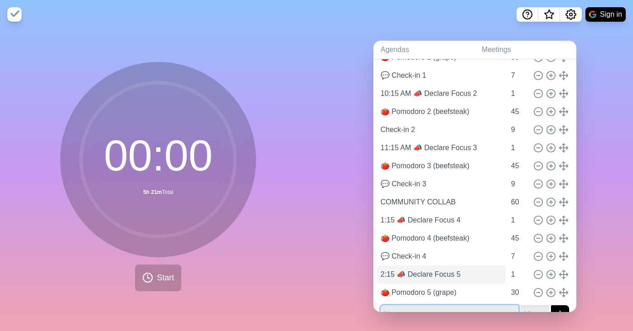
scroll to position [114, 0]
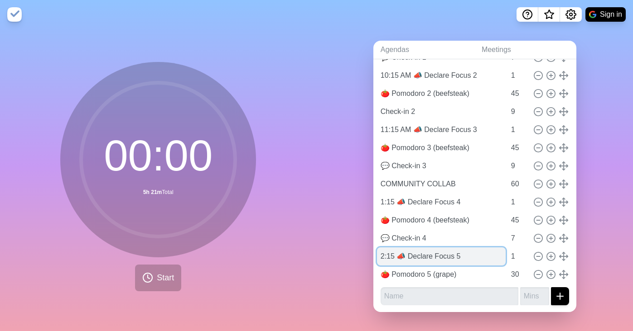
click at [436, 257] on input "2:15 📣 Declare Focus 5" at bounding box center [441, 257] width 129 height 18
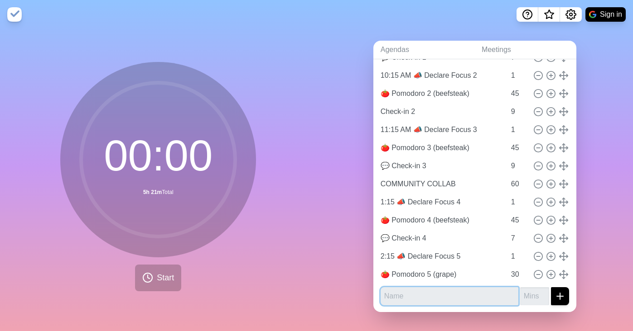
click at [436, 300] on input "text" at bounding box center [449, 297] width 138 height 18
paste input "2:15 📣 Declare Focus 5"
drag, startPoint x: 387, startPoint y: 295, endPoint x: 377, endPoint y: 295, distance: 9.5
click at [380, 295] on input "2:15 📣 Declare Focus 5" at bounding box center [449, 297] width 138 height 18
type input "3 PM 📣 Declare Focus 6"
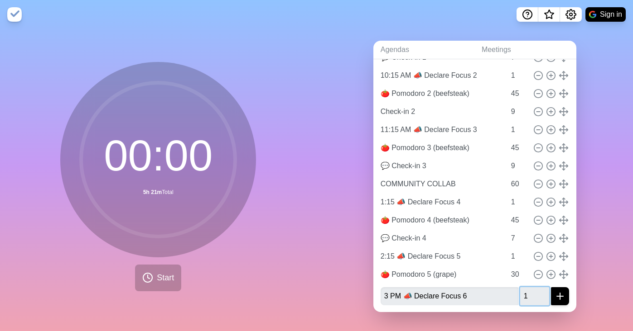
type input "1"
click at [551, 288] on button "submit" at bounding box center [560, 297] width 18 height 18
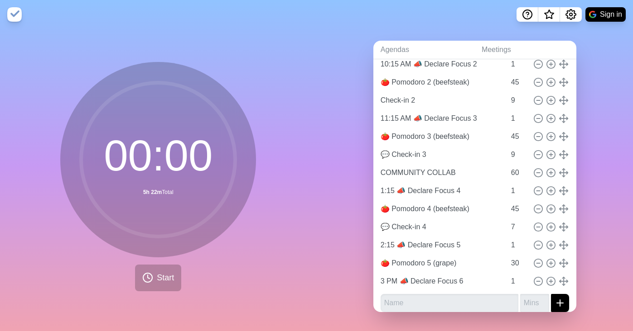
scroll to position [132, 0]
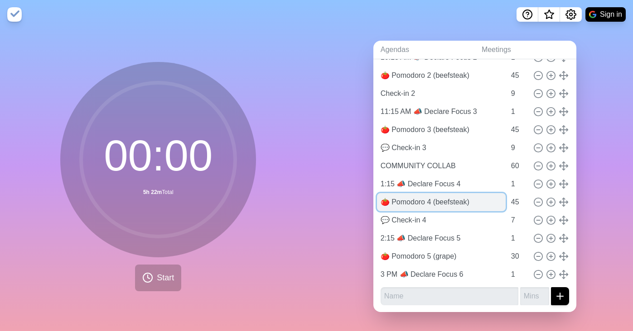
click at [444, 201] on input "🍅 Pomodoro 4 (beefsteak)" at bounding box center [441, 202] width 129 height 18
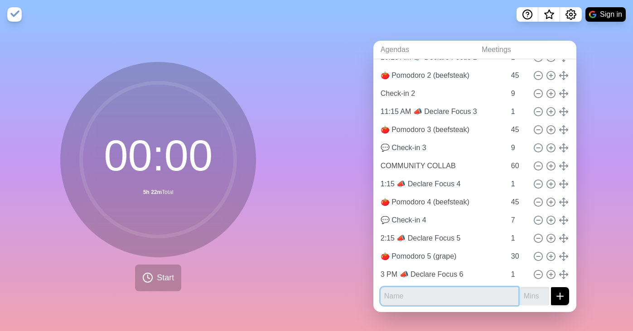
click at [415, 295] on input "text" at bounding box center [449, 297] width 138 height 18
paste input "🍅 Pomodoro 4 (beefsteak)"
click at [428, 293] on input "🍅 Pomodoro 4 (beefsteak)" at bounding box center [449, 297] width 138 height 18
type input "🍅 Pomodoro 6 (beefsteak)"
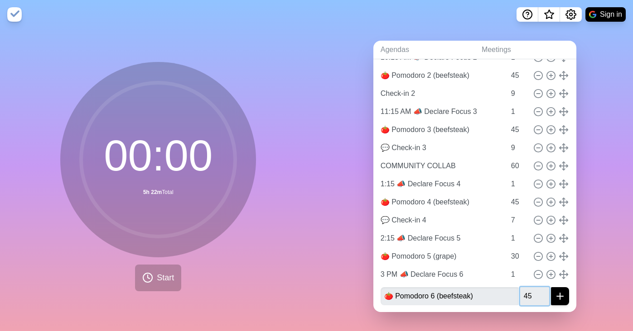
type input "45"
click at [551, 288] on button "submit" at bounding box center [560, 297] width 18 height 18
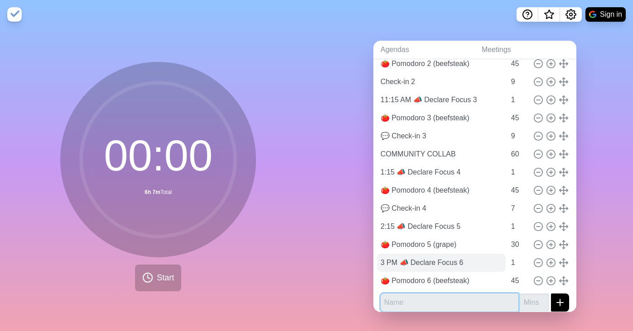
scroll to position [150, 0]
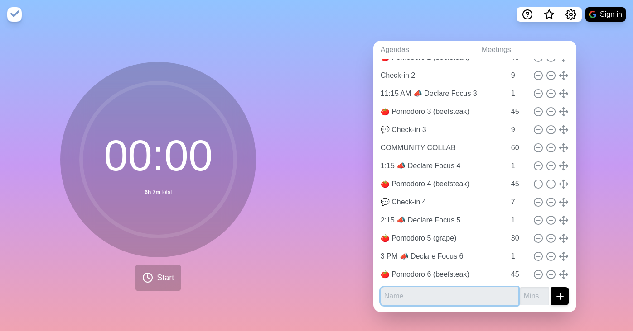
paste input "3:46 (9m) 💬 Check-in 6"
click at [416, 294] on input "3:46 (9m) 💬 Check-in 6" at bounding box center [449, 297] width 138 height 18
type input "💬 Check-in 6"
type input "9"
click at [551, 288] on button "submit" at bounding box center [560, 297] width 18 height 18
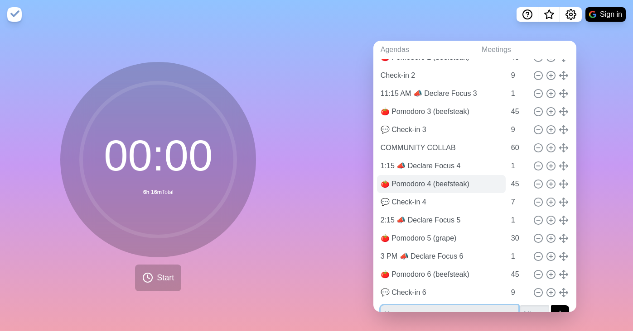
scroll to position [168, 0]
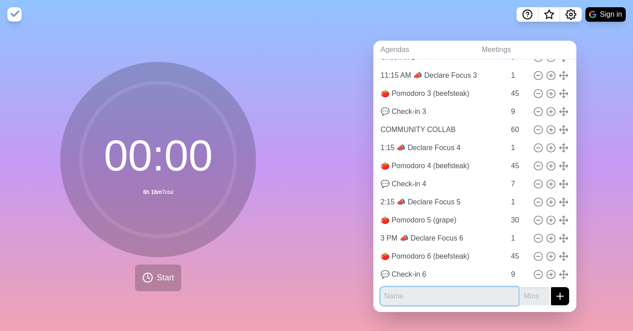
click at [400, 299] on input "text" at bounding box center [449, 297] width 138 height 18
paste input "4:15 (15m) 🔎 Pre-Plan Tomorrow (solo)"
click at [412, 295] on input "4:15 (15m) 🔎 Pre-Plan Tomorrow (solo)" at bounding box center [449, 297] width 138 height 18
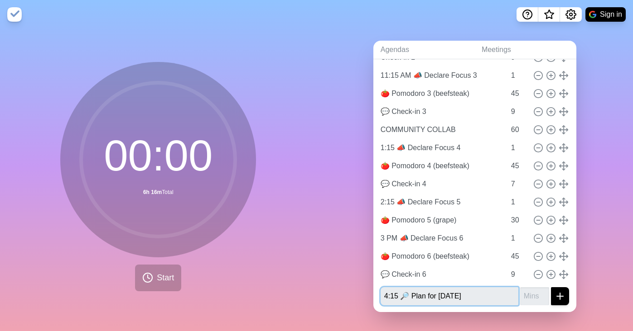
type input "4:15 🔎 Plan for Tomorrow"
type input "15"
click at [551, 288] on button "submit" at bounding box center [560, 297] width 18 height 18
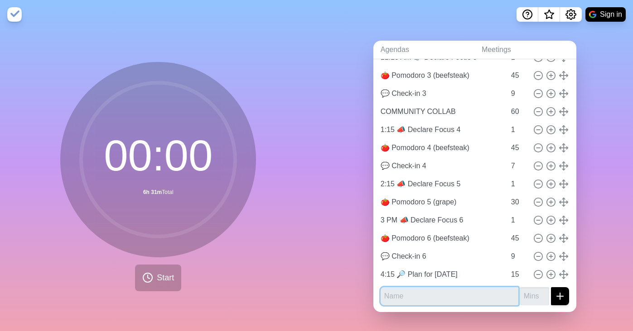
scroll to position [185, 0]
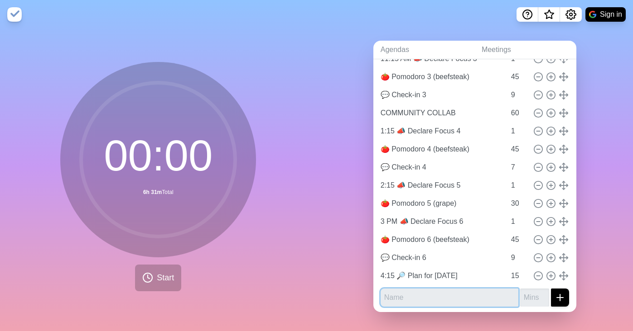
paste input "4:30 (30m) 🏆 Wins & Wisdom (celebration & collaboration)"
click at [412, 295] on input "4:30 (30m) 🏆 Wins & Wisdom (celebration & collaboration)" at bounding box center [449, 298] width 138 height 18
type input "4:30 🏆 Wins & Wisdom"
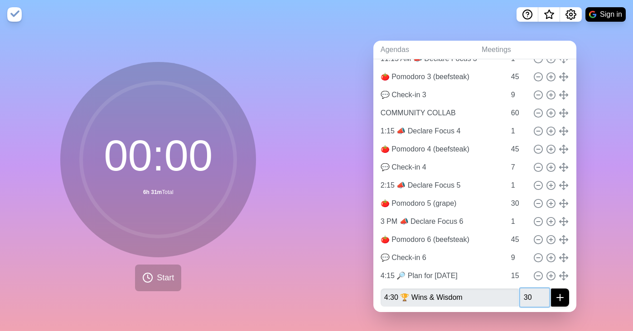
type input "30"
click at [586, 256] on div "Agendas Meetings Back ☕️ 9 AM Coffee Klatsch 29 9:30 AM 📣 Declare Focus 1 1 🍅 P…" at bounding box center [474, 180] width 316 height 302
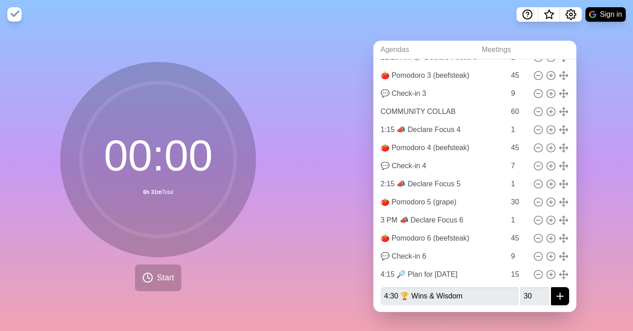
scroll to position [185, 0]
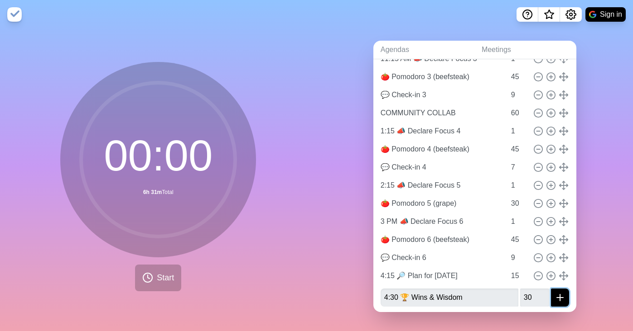
click at [554, 293] on icon "submit" at bounding box center [559, 298] width 11 height 11
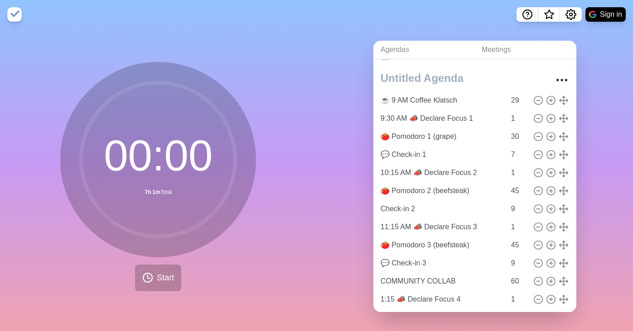
scroll to position [0, 0]
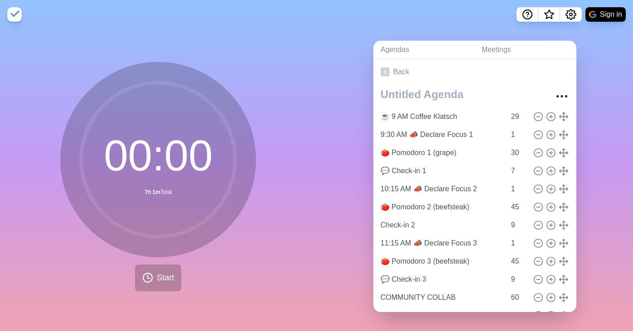
click at [236, 52] on div "00 : 00 7h 1m Total Start" at bounding box center [158, 180] width 316 height 302
click at [157, 274] on span "Start" at bounding box center [165, 278] width 17 height 12
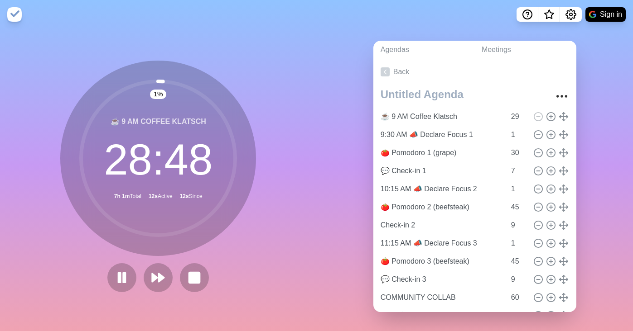
click at [351, 24] on nav "Sign in" at bounding box center [316, 14] width 633 height 29
click at [575, 14] on icon "Settings" at bounding box center [571, 15] width 10 height 10
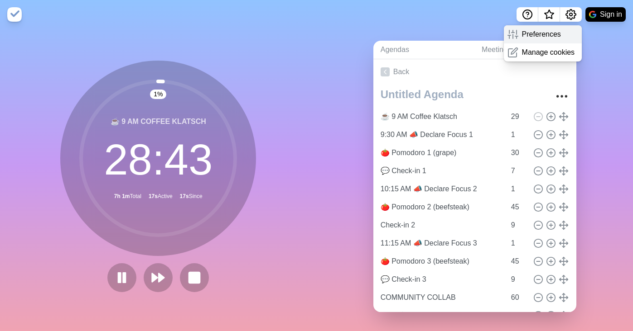
click at [556, 31] on p "Preferences" at bounding box center [541, 34] width 39 height 11
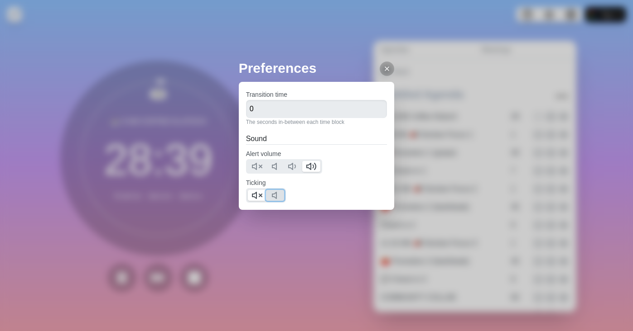
click at [275, 195] on icon at bounding box center [276, 195] width 11 height 11
click at [251, 197] on icon at bounding box center [256, 195] width 11 height 11
click at [384, 69] on div at bounding box center [386, 69] width 14 height 14
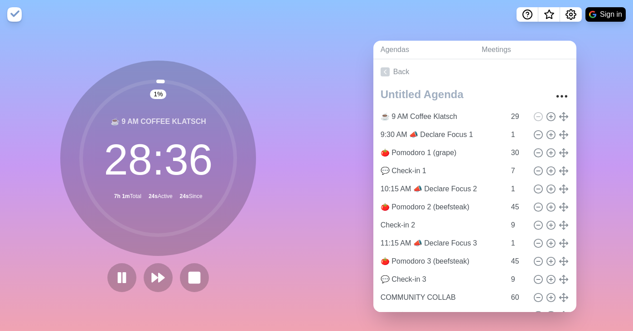
click at [383, 67] on icon at bounding box center [386, 68] width 7 height 7
click at [194, 273] on rect at bounding box center [194, 277] width 11 height 11
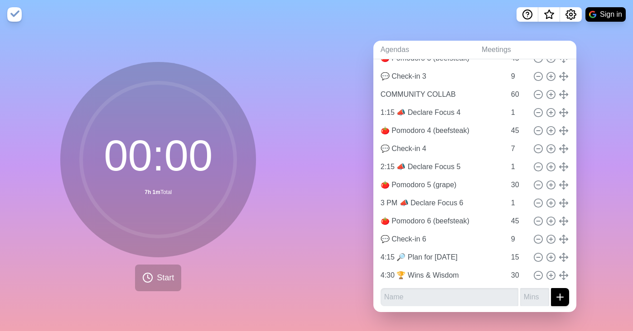
scroll to position [5, 0]
click at [515, 235] on input "8" at bounding box center [518, 239] width 22 height 18
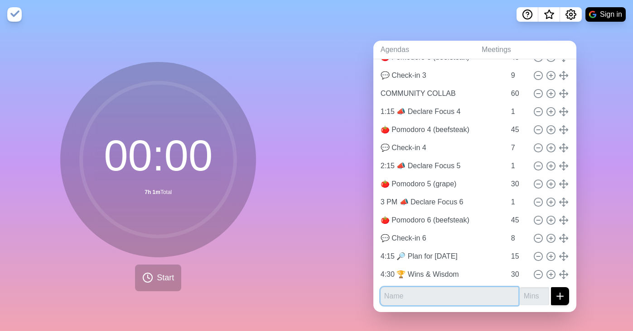
click at [460, 288] on input "text" at bounding box center [449, 297] width 138 height 18
click at [391, 288] on input "text" at bounding box center [449, 297] width 138 height 18
click at [520, 290] on input "number" at bounding box center [534, 297] width 29 height 18
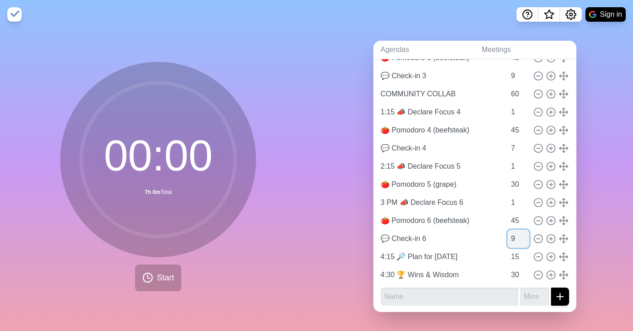
type input "9"
click at [514, 230] on input "9" at bounding box center [518, 239] width 22 height 18
type input "29"
click at [514, 273] on input "29" at bounding box center [518, 275] width 22 height 18
click at [480, 293] on input "text" at bounding box center [449, 297] width 138 height 18
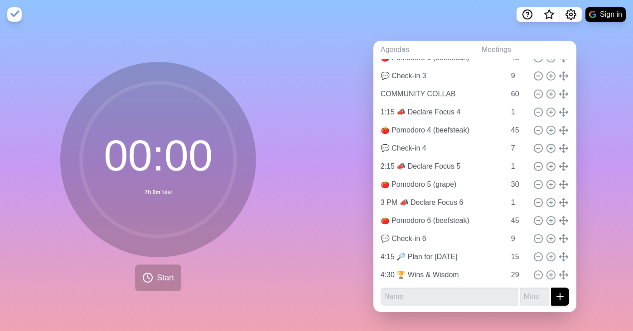
click at [346, 281] on div "Agendas Meetings Back ☕️ 9 AM Coffee Klatsch 29 9:30 AM 📣 Declare Focus 1 1 🍅 P…" at bounding box center [474, 180] width 316 height 302
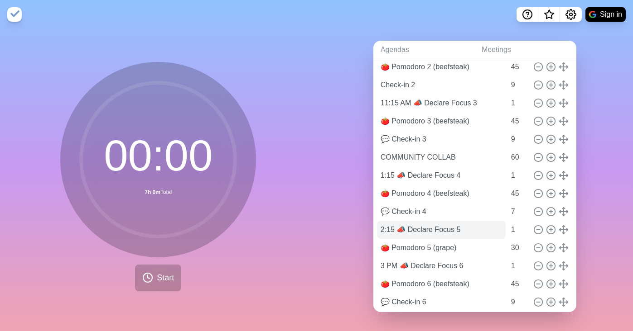
scroll to position [142, 0]
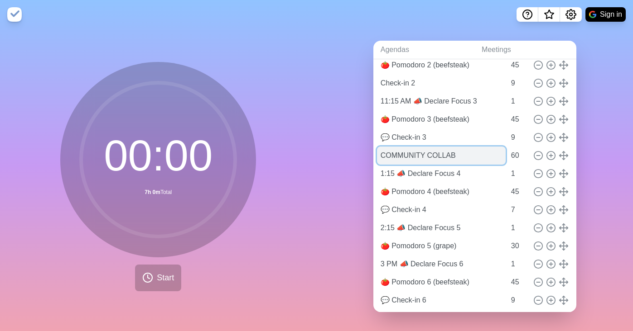
click at [377, 154] on input "COMMUNITY COLLAB" at bounding box center [441, 156] width 129 height 18
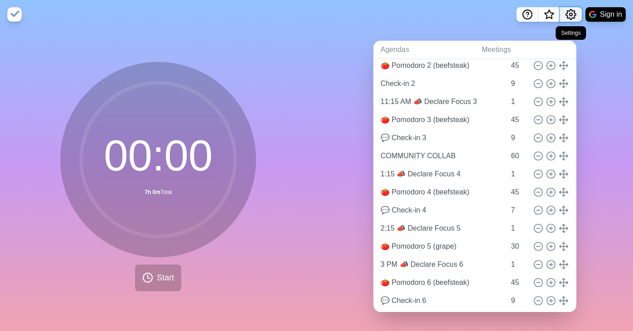
click at [571, 11] on icon "Settings" at bounding box center [571, 15] width 10 height 10
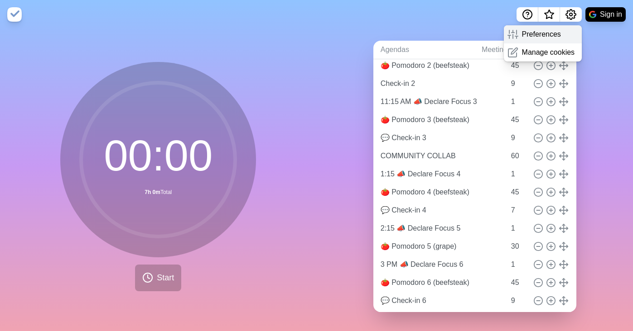
click at [537, 37] on p "Preferences" at bounding box center [541, 34] width 39 height 11
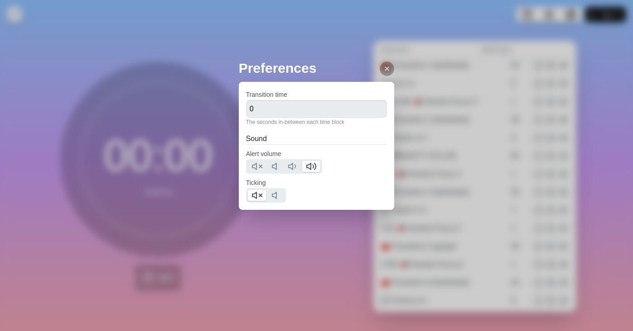
click at [385, 68] on div at bounding box center [386, 69] width 14 height 14
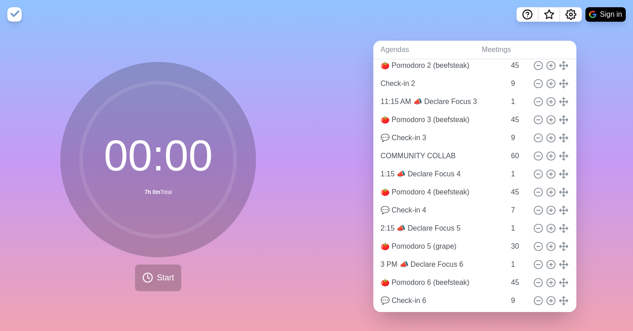
scroll to position [0, 0]
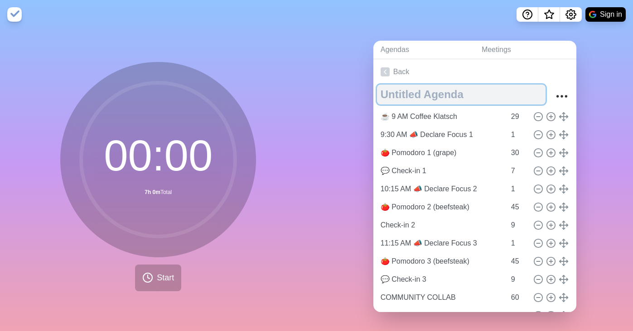
click at [413, 96] on textarea at bounding box center [461, 95] width 168 height 20
click at [420, 97] on textarea "To enrich screen reader interactions, please activate Accessibility in Grammarl…" at bounding box center [461, 95] width 168 height 20
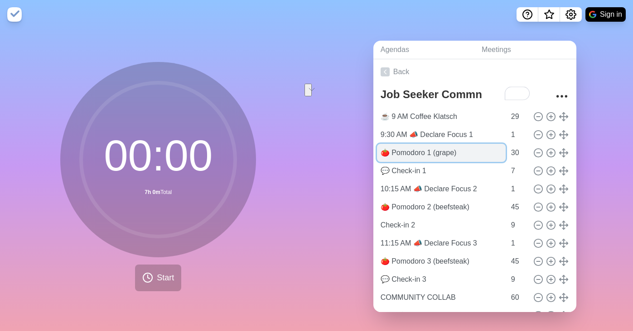
click at [383, 153] on input "🍅 Pomodoro 1 (grape)" at bounding box center [441, 153] width 129 height 18
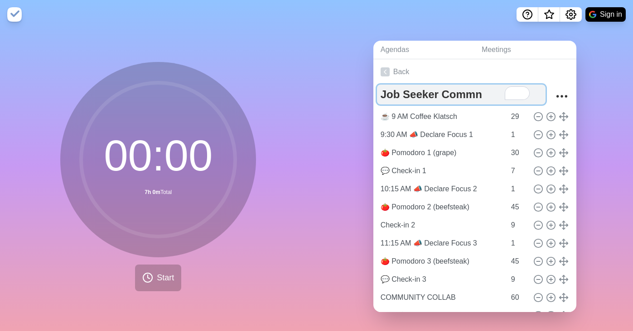
click at [407, 93] on textarea "Job Seeker Commn" at bounding box center [461, 95] width 168 height 20
paste textarea "🍅"
type textarea "🍅 JSC Pomodoro Productivity"
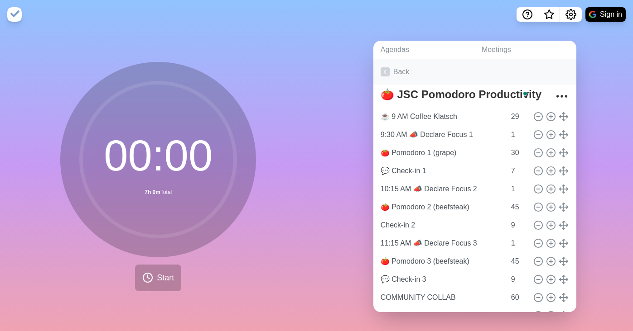
click at [524, 67] on link "Back" at bounding box center [474, 71] width 203 height 25
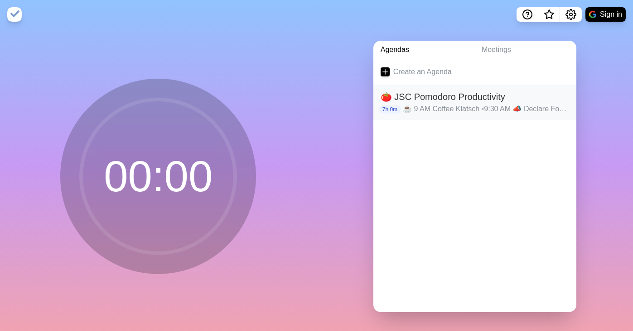
click at [427, 101] on h2 "🍅 JSC Pomodoro Productivity" at bounding box center [474, 97] width 188 height 14
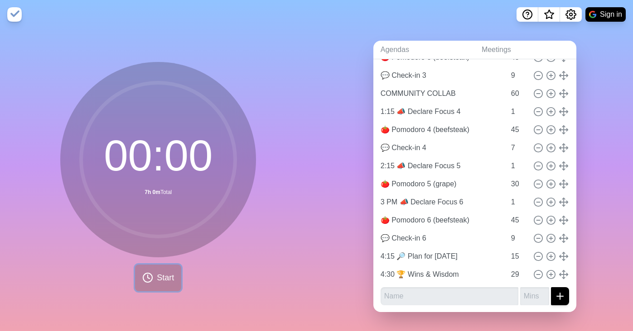
click at [157, 272] on span "Start" at bounding box center [165, 278] width 17 height 12
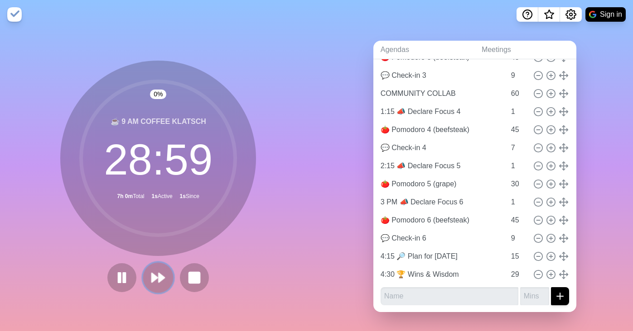
click at [159, 273] on polygon at bounding box center [162, 277] width 6 height 9
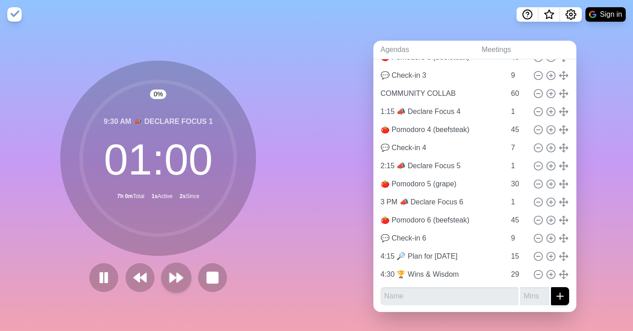
click at [157, 272] on div at bounding box center [158, 278] width 145 height 29
click at [157, 273] on div at bounding box center [158, 278] width 145 height 29
click at [170, 273] on polygon at bounding box center [173, 277] width 6 height 9
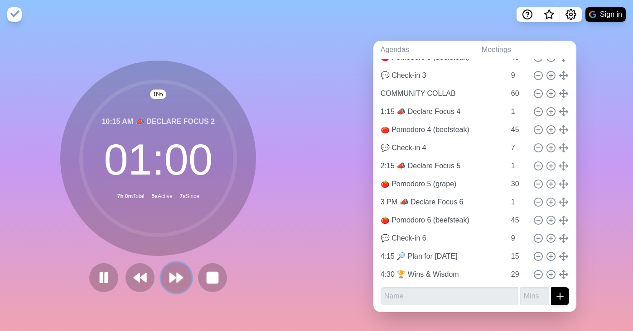
click at [170, 273] on polygon at bounding box center [173, 277] width 6 height 9
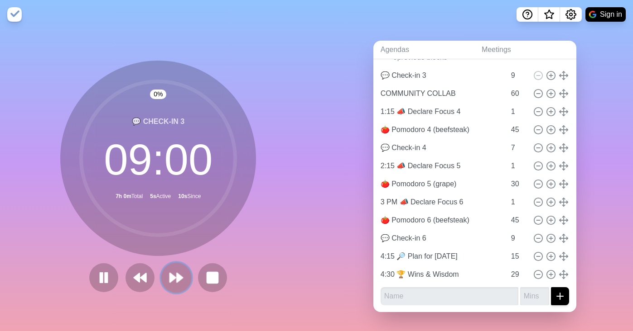
click at [170, 273] on polygon at bounding box center [173, 277] width 6 height 9
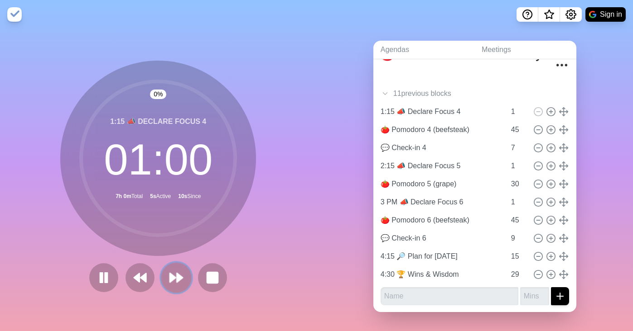
click at [170, 273] on polygon at bounding box center [173, 277] width 6 height 9
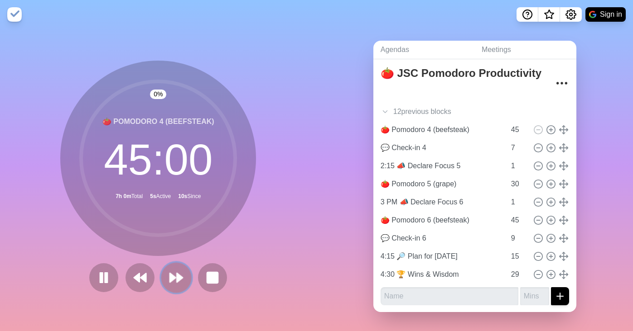
click at [170, 273] on polygon at bounding box center [173, 277] width 6 height 9
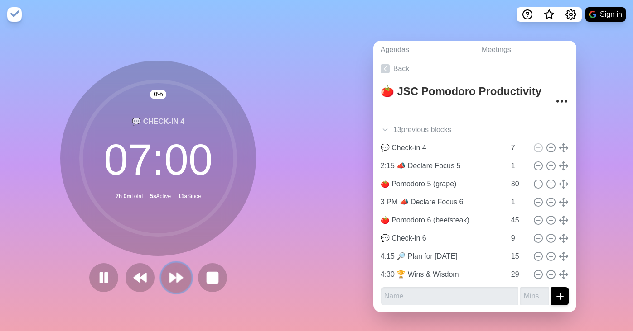
click at [170, 273] on polygon at bounding box center [173, 277] width 6 height 9
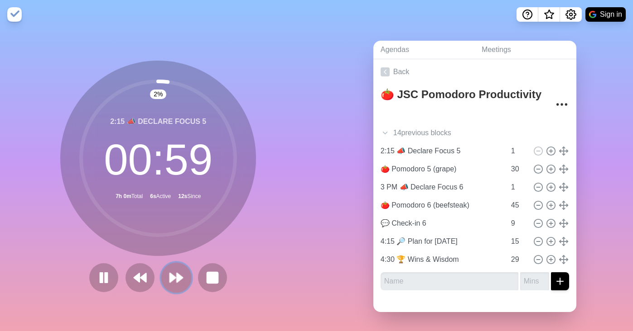
click at [170, 273] on polygon at bounding box center [173, 277] width 6 height 9
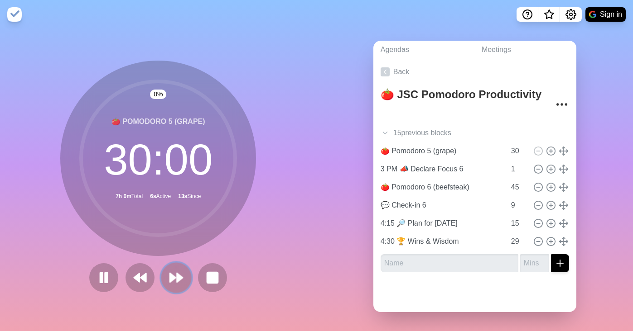
click at [170, 273] on polygon at bounding box center [173, 277] width 6 height 9
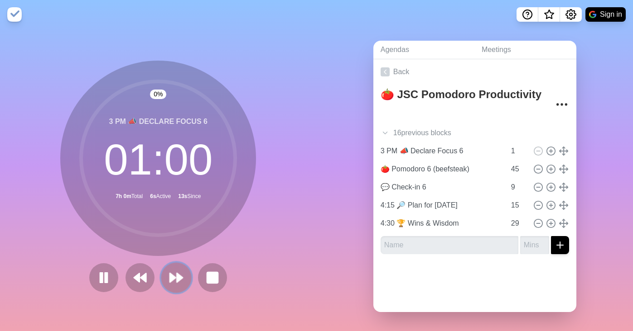
click at [170, 273] on polygon at bounding box center [173, 277] width 6 height 9
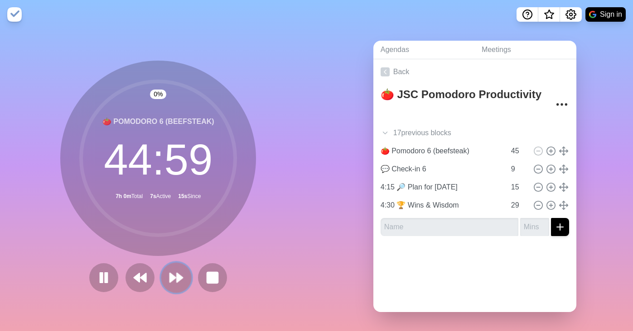
click at [170, 273] on polygon at bounding box center [173, 277] width 6 height 9
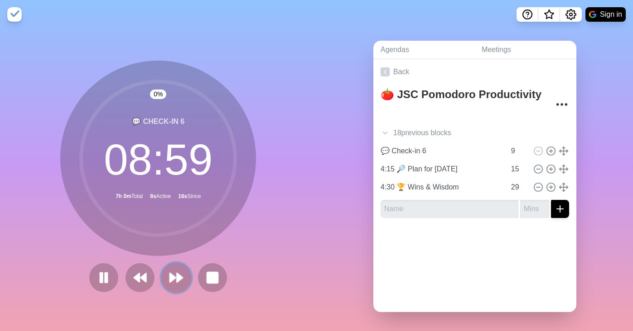
click at [170, 273] on polygon at bounding box center [173, 277] width 6 height 9
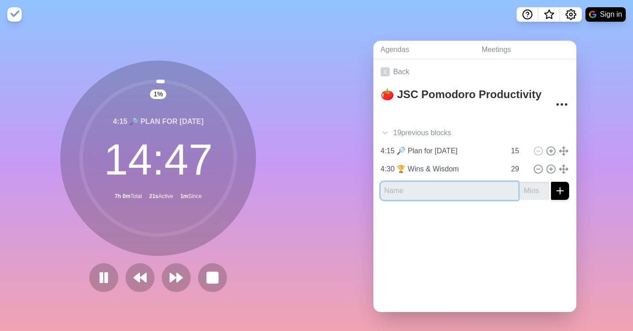
click at [425, 187] on input "text" at bounding box center [449, 191] width 138 height 18
type input "Pre-meeting Buffer"
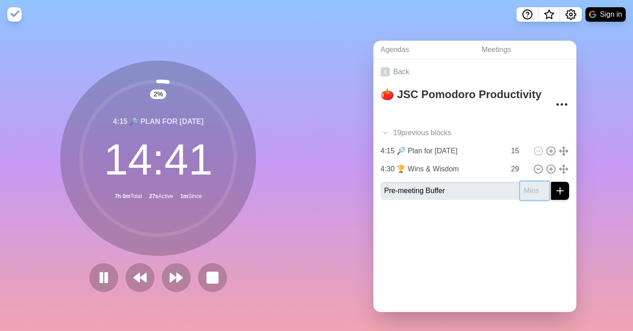
click at [521, 188] on input "number" at bounding box center [534, 191] width 29 height 18
type input "2"
type input "30"
click at [480, 234] on div at bounding box center [474, 225] width 203 height 36
click at [554, 187] on icon "submit" at bounding box center [559, 191] width 11 height 11
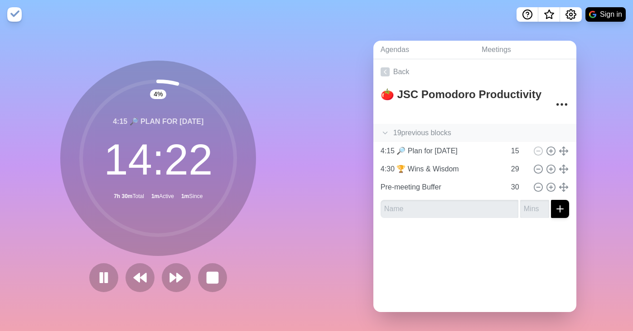
click at [380, 129] on icon at bounding box center [384, 133] width 9 height 9
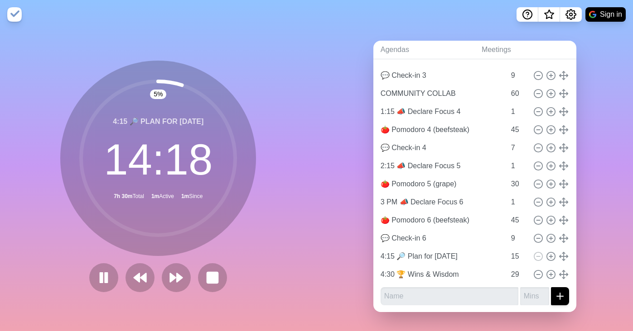
scroll to position [256, 0]
type input "Pre-meeting Buffer"
type input "30"
type input "COMMUNITY COLLAB"
type input "60"
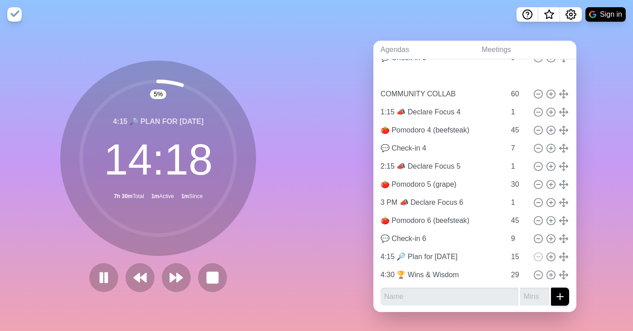
type input "1:15 📣 Declare Focus 4"
type input "1"
type input "🍅 Pomodoro 4 (beefsteak)"
type input "45"
type input "💬 Check-in 4"
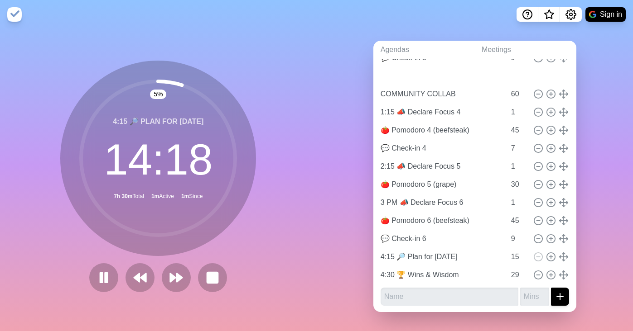
type input "7"
type input "2:15 📣 Declare Focus 5"
type input "1"
type input "🍅 Pomodoro 5 (grape)"
type input "30"
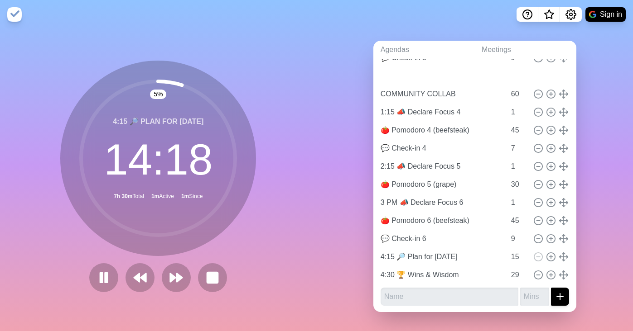
type input "3 PM 📣 Declare Focus 6"
type input "1"
type input "🍅 Pomodoro 6 (beefsteak)"
type input "45"
type input "💬 Check-in 6"
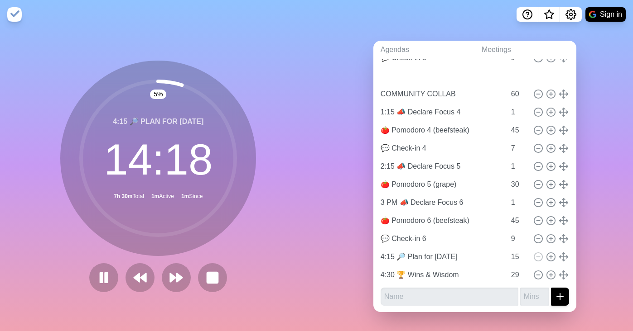
type input "9"
type input "4:15 🔎 Plan for Tomorrow"
type input "15"
type input "4:30 🏆 Wins & Wisdom"
type input "29"
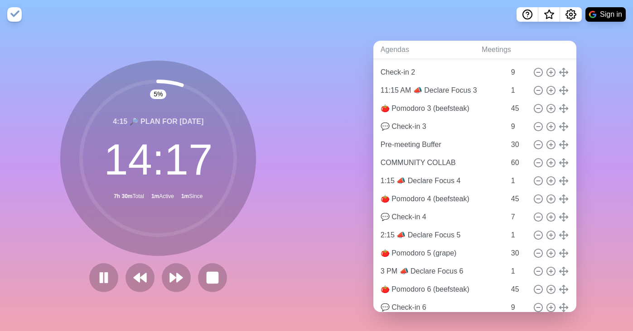
scroll to position [180, 0]
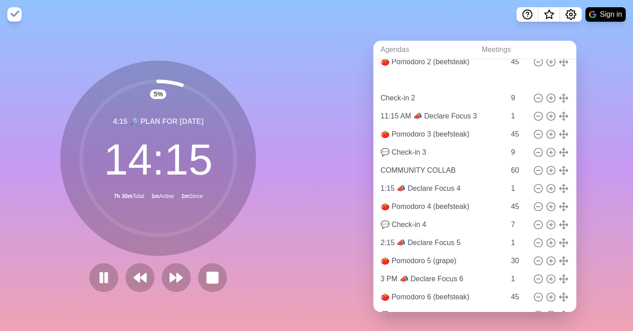
type input "Pre-meeting Buffer"
type input "30"
type input "Check-in 2"
type input "9"
type input "11:15 AM 📣 Declare Focus 3"
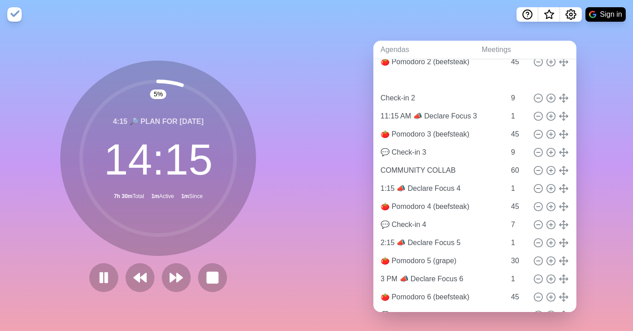
type input "1"
type input "🍅 Pomodoro 3 (beefsteak)"
type input "45"
type input "💬 Check-in 3"
type input "9"
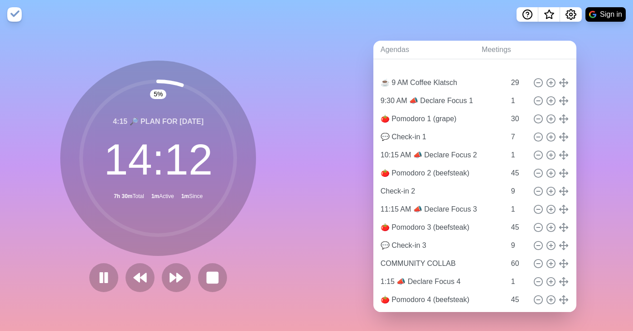
scroll to position [5, 0]
type input "Pre-meeting Buffer"
type input "30"
type input "☕️ 9 AM Coffee Klatsch"
type input "29"
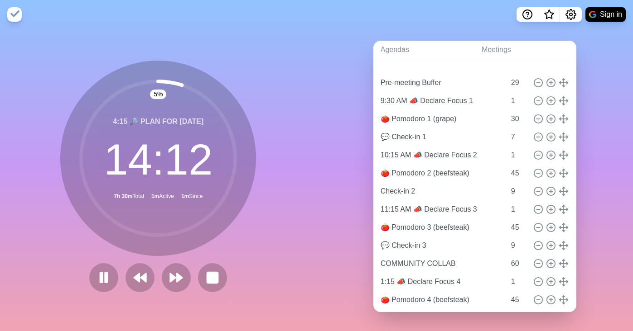
type input "9:30 AM 📣 Declare Focus 1"
type input "1"
type input "🍅 Pomodoro 1 (grape)"
type input "30"
type input "💬 Check-in 1"
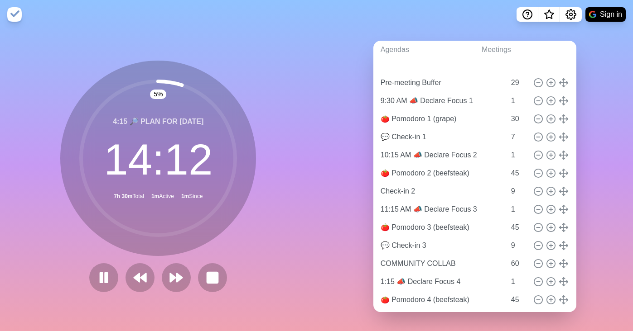
type input "7"
type input "10:15 AM 📣 Declare Focus 2"
type input "1"
type input "🍅 Pomodoro 2 (beefsteak)"
type input "45"
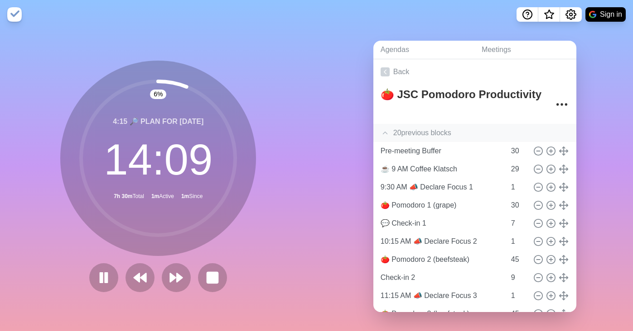
scroll to position [0, 0]
click at [212, 273] on rect at bounding box center [212, 278] width 11 height 11
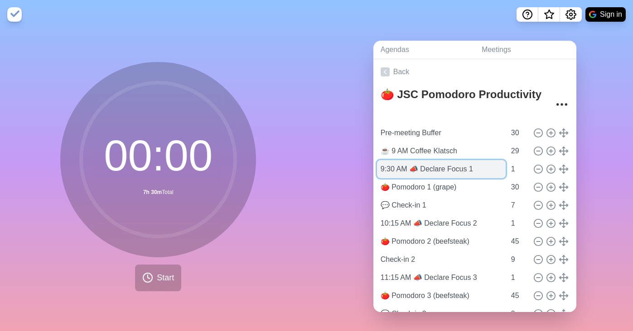
drag, startPoint x: 414, startPoint y: 167, endPoint x: 408, endPoint y: 167, distance: 5.5
click at [408, 167] on input "9:30 AM 📣 Declare Focus 1" at bounding box center [441, 169] width 129 height 18
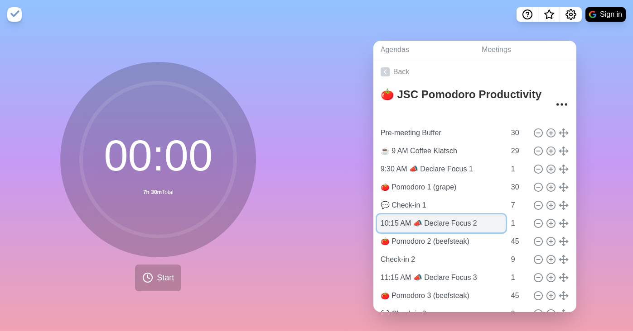
click at [419, 220] on input "10:15 AM 📣 Declare Focus 2" at bounding box center [441, 224] width 129 height 18
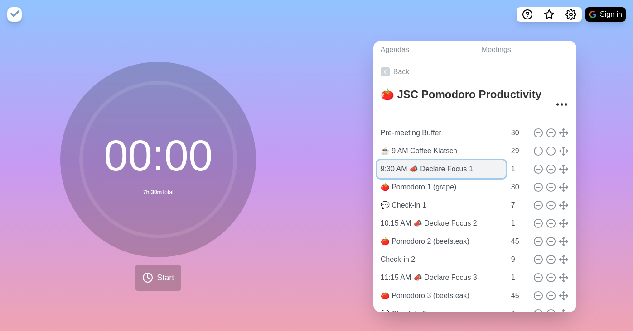
drag, startPoint x: 415, startPoint y: 168, endPoint x: 409, endPoint y: 169, distance: 6.0
click at [409, 169] on input "9:30 AM 📣 Declare Focus 1" at bounding box center [441, 169] width 129 height 18
drag, startPoint x: 404, startPoint y: 167, endPoint x: 371, endPoint y: 167, distance: 33.1
click at [373, 167] on div "🍅 JSC Pomodoro Productivity Pre-meeting Buffer 30 ☕️ 9 AM Coffee Klatsch 29 9:3…" at bounding box center [474, 318] width 203 height 467
paste input "9:30 AM"
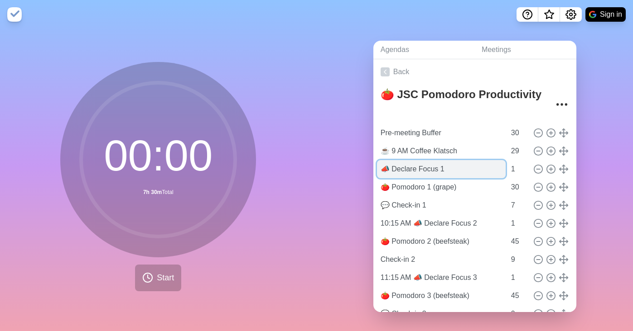
paste input "9:30 AM"
type input "📣 9:30 AM Declare Focus 1"
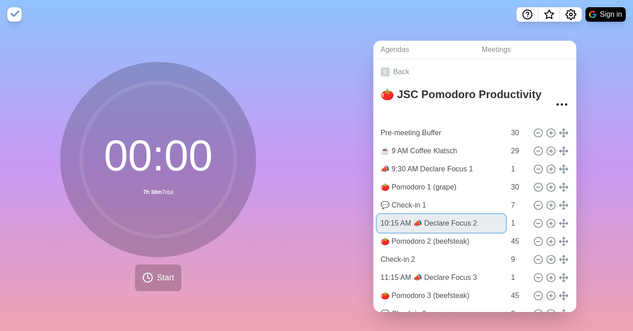
drag, startPoint x: 404, startPoint y: 223, endPoint x: 364, endPoint y: 222, distance: 39.9
click at [364, 222] on div "Agendas Meetings Back 🍅 JSC Pomodoro Productivity Pre-meeting Buffer 30 ☕️ 9 AM…" at bounding box center [474, 180] width 316 height 302
click at [388, 221] on input "📣 Declare Focus 2" at bounding box center [441, 224] width 129 height 18
paste input "10:15 AM"
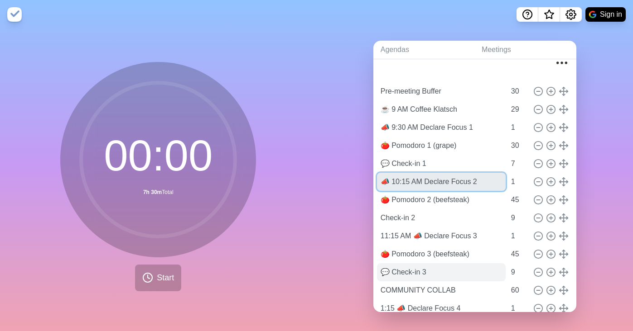
scroll to position [60, 0]
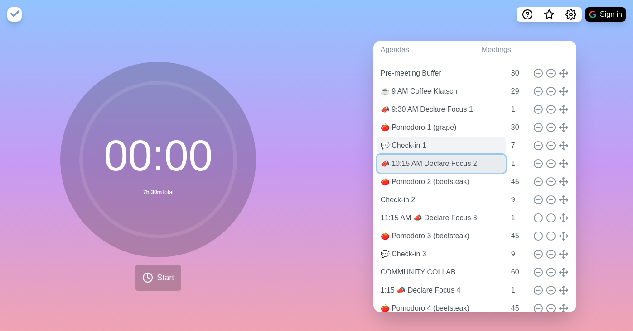
type input "📣 10:15 AM Declare Focus 2"
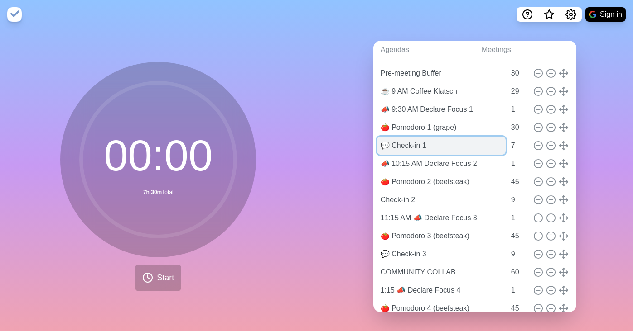
click at [386, 144] on input "💬 Check-in 1" at bounding box center [441, 146] width 129 height 18
drag, startPoint x: 384, startPoint y: 144, endPoint x: 377, endPoint y: 145, distance: 7.3
click at [377, 145] on input "💬 Check-in 1" at bounding box center [441, 146] width 129 height 18
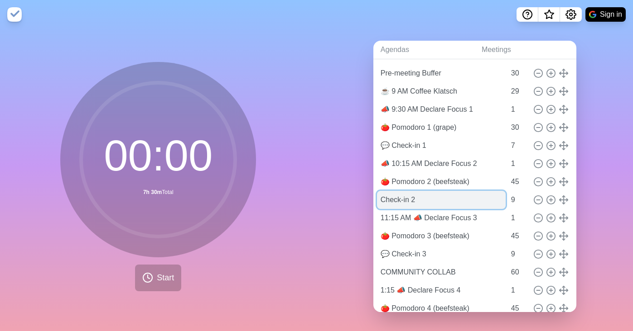
click at [377, 196] on input "Check-in 2" at bounding box center [441, 200] width 129 height 18
paste input "💬"
type input "💬 Check-in 2"
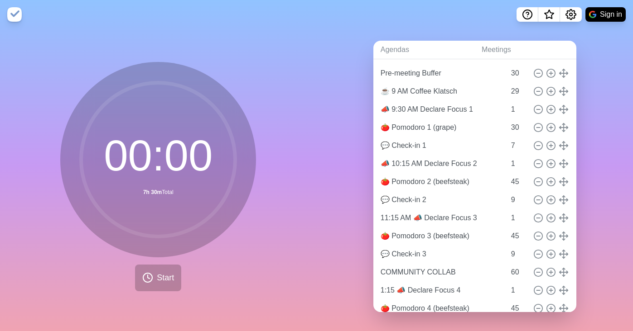
click at [599, 176] on div "Agendas Meetings Back 🍅 JSC Pomodoro Productivity Pre-meeting Buffer 30 ☕️ 9 AM…" at bounding box center [474, 180] width 316 height 302
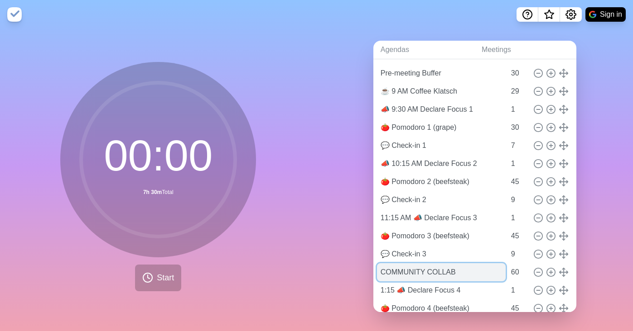
click at [379, 270] on input "COMMUNITY COLLAB" at bounding box center [441, 273] width 129 height 18
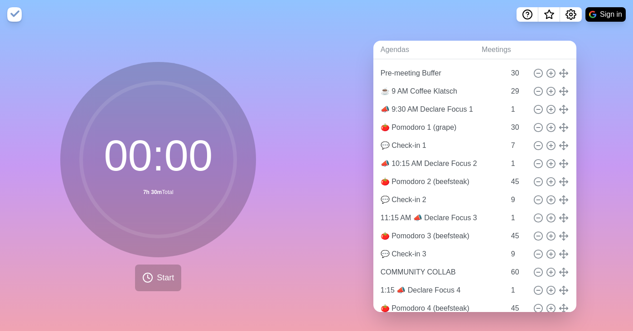
click at [345, 218] on div "Agendas Meetings Back 🍅 JSC Pomodoro Productivity Pre-meeting Buffer 30 ☕️ 9 AM…" at bounding box center [474, 180] width 316 height 302
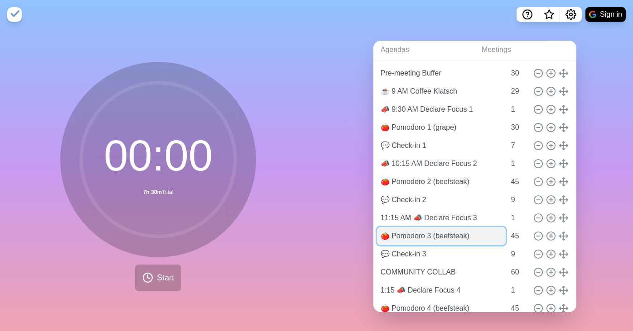
click at [403, 240] on input "🍅 Pomodoro 3 (beefsteak)" at bounding box center [441, 236] width 129 height 18
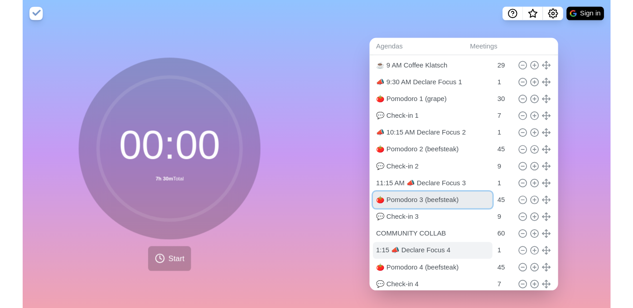
scroll to position [82, 0]
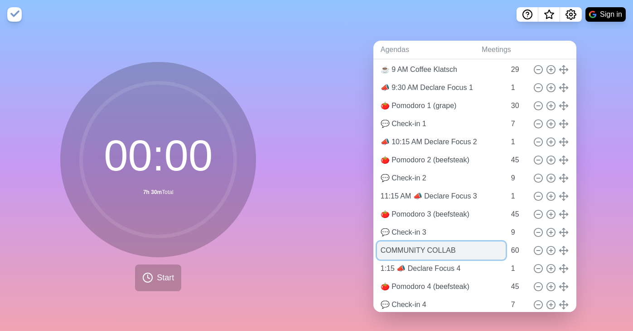
click at [377, 249] on input "COMMUNITY COLLAB" at bounding box center [441, 251] width 129 height 18
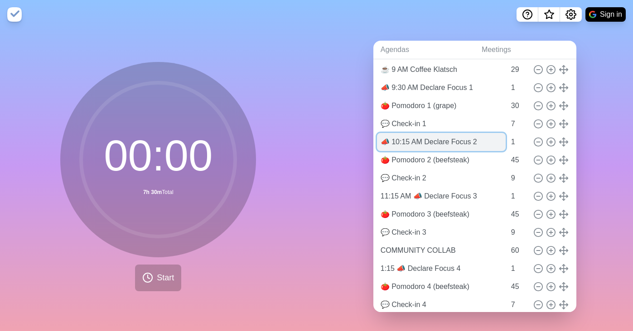
drag, startPoint x: 378, startPoint y: 63, endPoint x: 409, endPoint y: 135, distance: 78.5
click at [409, 135] on input "📣 10:15 AM Declare Focus 2" at bounding box center [441, 142] width 129 height 18
click at [408, 139] on input "📣 10:15 💡 Declare Focus 2" at bounding box center [441, 142] width 129 height 18
type input "📣 10:15 Declare Focus 2"
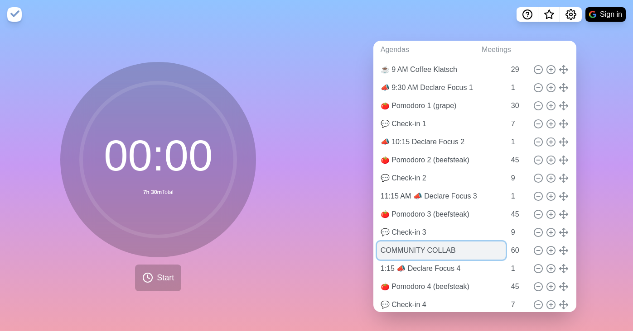
click at [392, 248] on input "COMMUNITY COLLAB" at bounding box center [441, 251] width 129 height 18
paste input "💡"
type input "💡 COMMUNITY COLLAB"
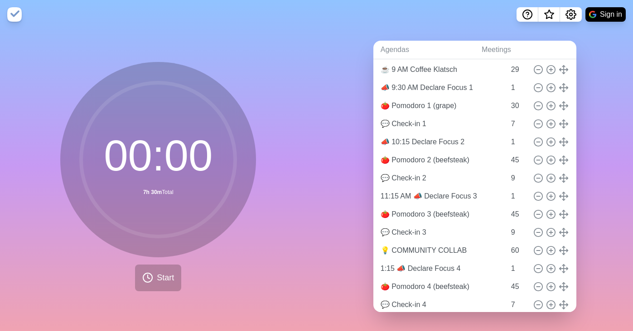
click at [604, 153] on div "Agendas Meetings Back 🍅 JSC Pomodoro Productivity Pre-meeting Buffer 30 ☕️ 9 AM…" at bounding box center [474, 180] width 316 height 302
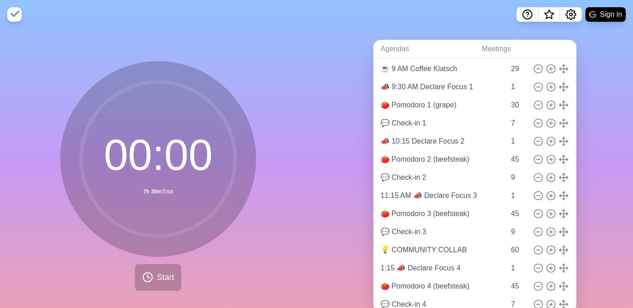
click at [216, 52] on div "00 : 00 7h 30m Total Start" at bounding box center [158, 179] width 316 height 301
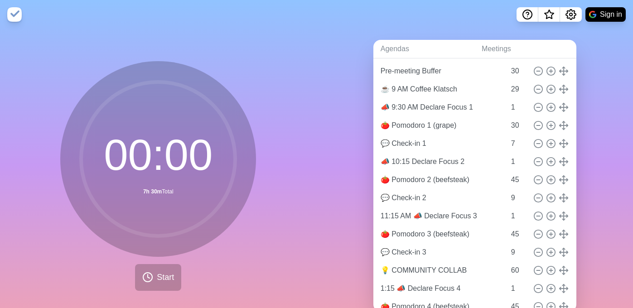
scroll to position [63, 0]
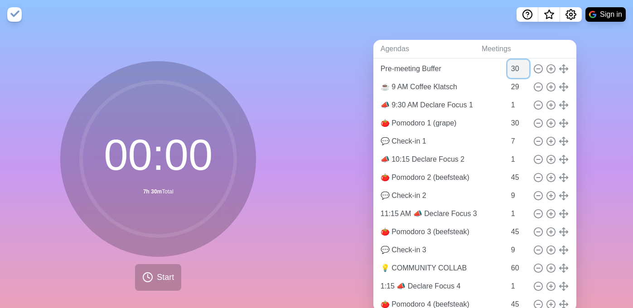
click at [507, 72] on input "30" at bounding box center [518, 69] width 22 height 18
type input "0"
click at [403, 19] on nav "Sign in" at bounding box center [316, 14] width 633 height 29
click at [151, 279] on button "Start" at bounding box center [158, 277] width 46 height 27
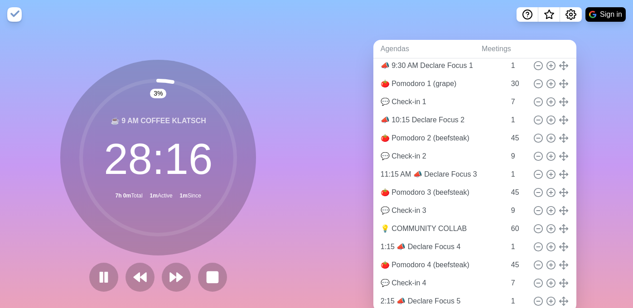
scroll to position [123, 0]
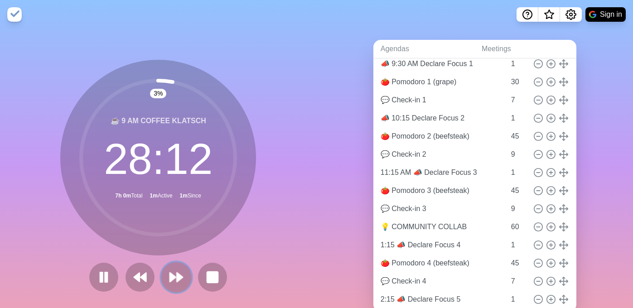
click at [177, 278] on polygon at bounding box center [180, 277] width 6 height 9
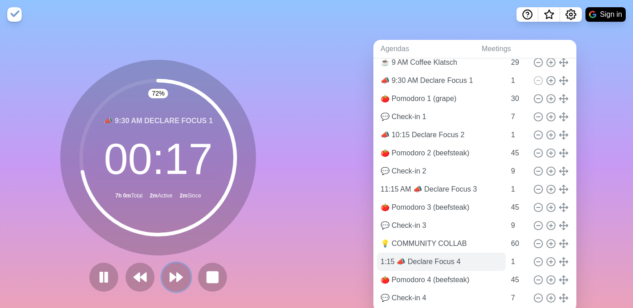
scroll to position [106, 0]
click at [177, 279] on polygon at bounding box center [180, 277] width 6 height 9
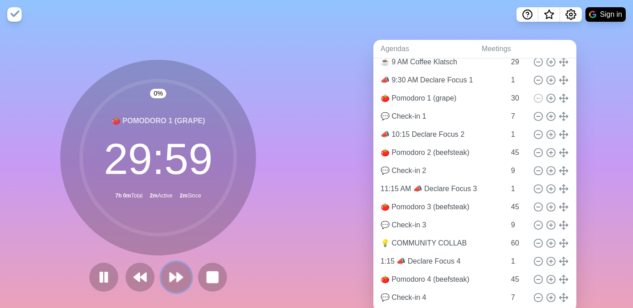
click at [177, 279] on polygon at bounding box center [180, 277] width 6 height 9
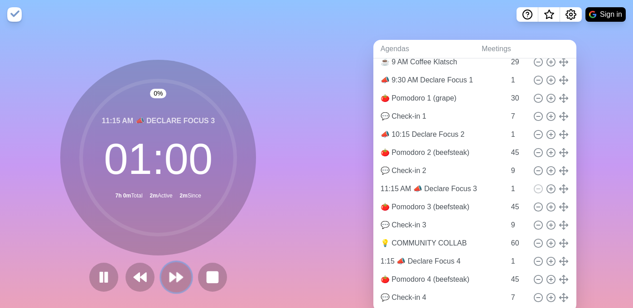
click at [177, 279] on polygon at bounding box center [180, 277] width 6 height 9
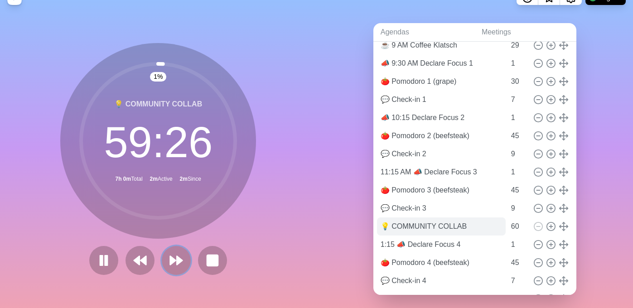
scroll to position [29, 0]
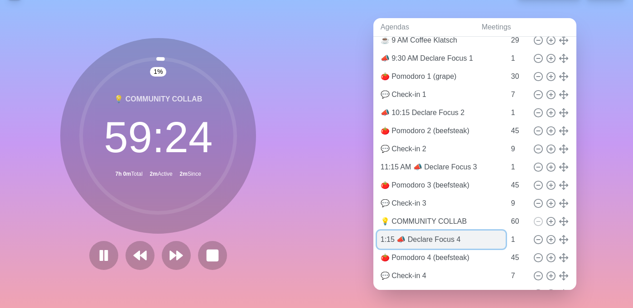
click at [405, 232] on input "1:15 📣 Declare Focus 4" at bounding box center [441, 239] width 129 height 18
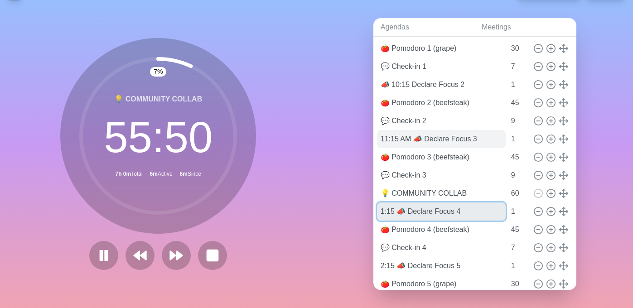
scroll to position [138, 0]
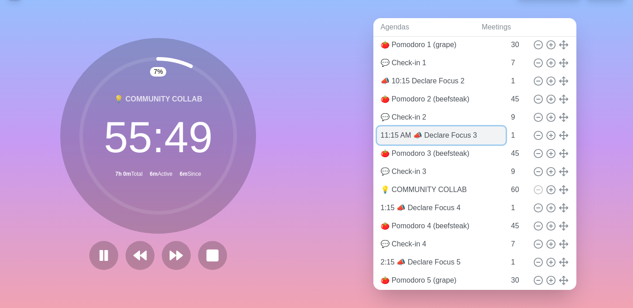
click at [407, 133] on input "11:15 AM 📣 Declare Focus 3" at bounding box center [441, 135] width 129 height 18
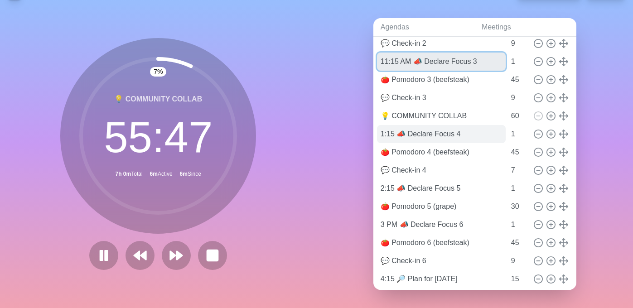
scroll to position [257, 0]
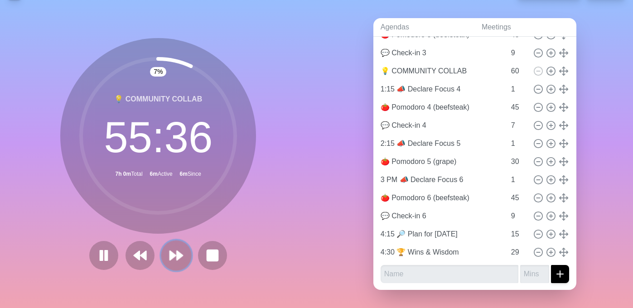
click at [177, 251] on polygon at bounding box center [180, 255] width 6 height 9
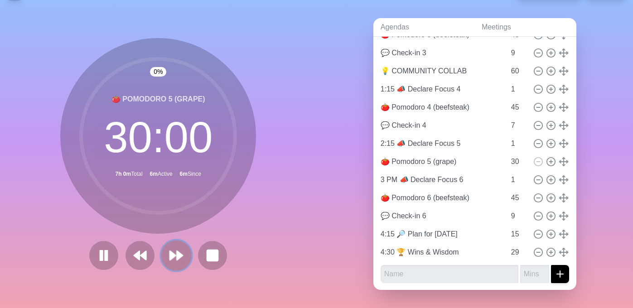
click at [177, 251] on polygon at bounding box center [180, 255] width 6 height 9
